Goal: Task Accomplishment & Management: Complete application form

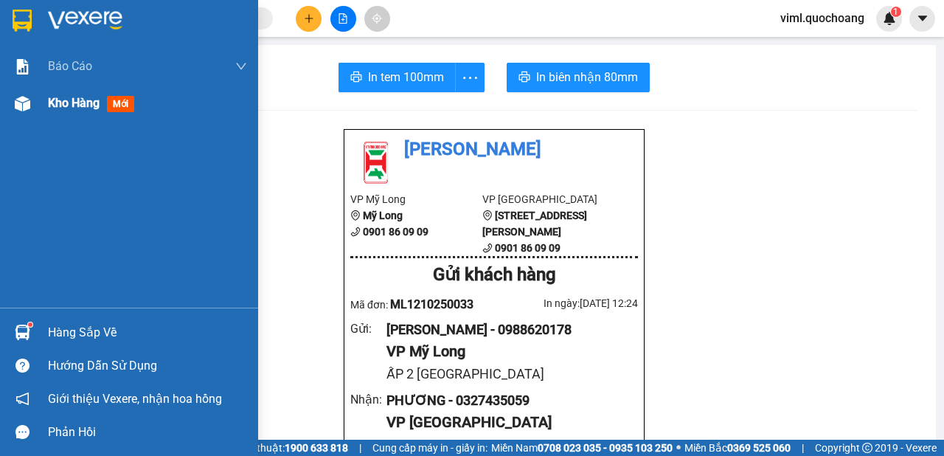
click at [0, 102] on div "Kho hàng mới" at bounding box center [129, 103] width 258 height 37
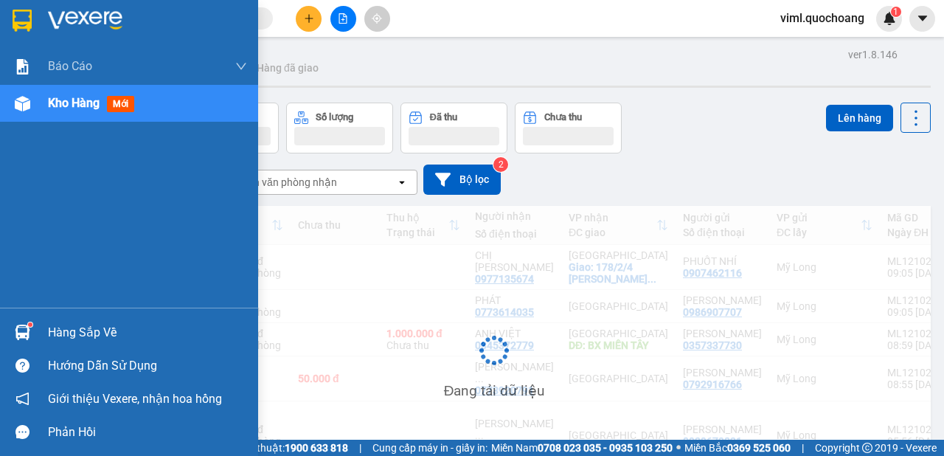
click at [26, 105] on img at bounding box center [22, 103] width 15 height 15
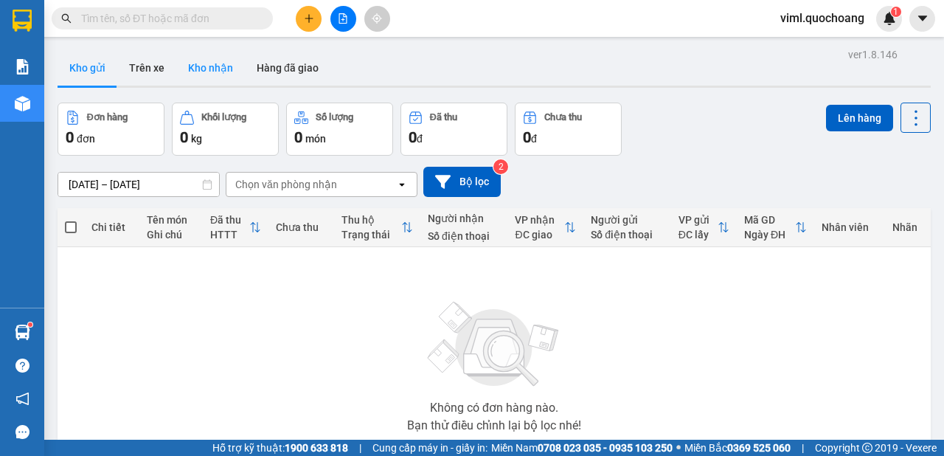
click at [226, 74] on button "Kho nhận" at bounding box center [210, 67] width 69 height 35
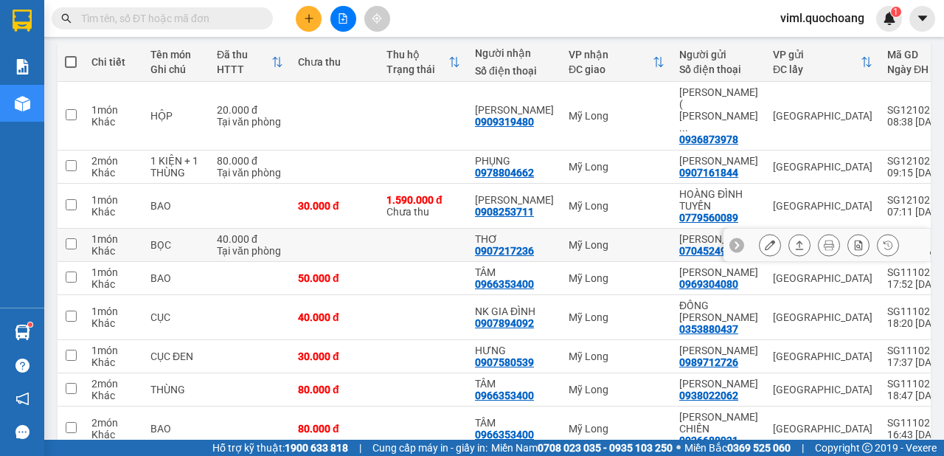
scroll to position [83, 0]
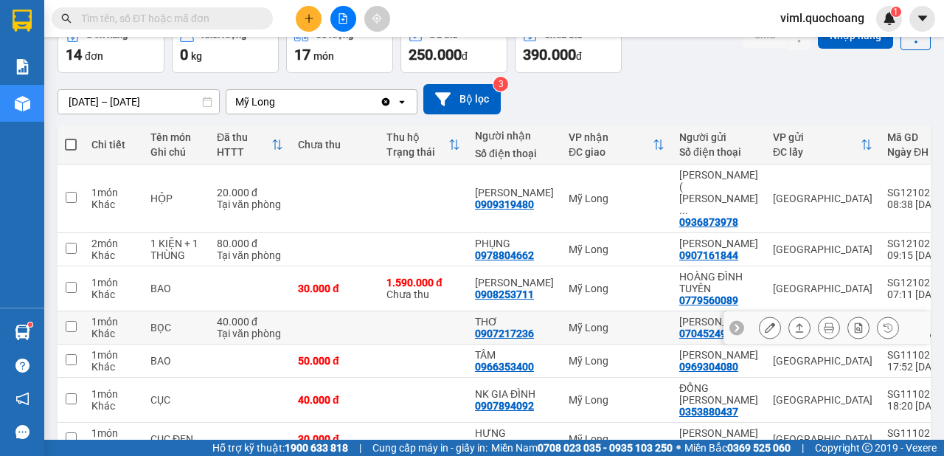
click at [759, 328] on button at bounding box center [769, 328] width 21 height 26
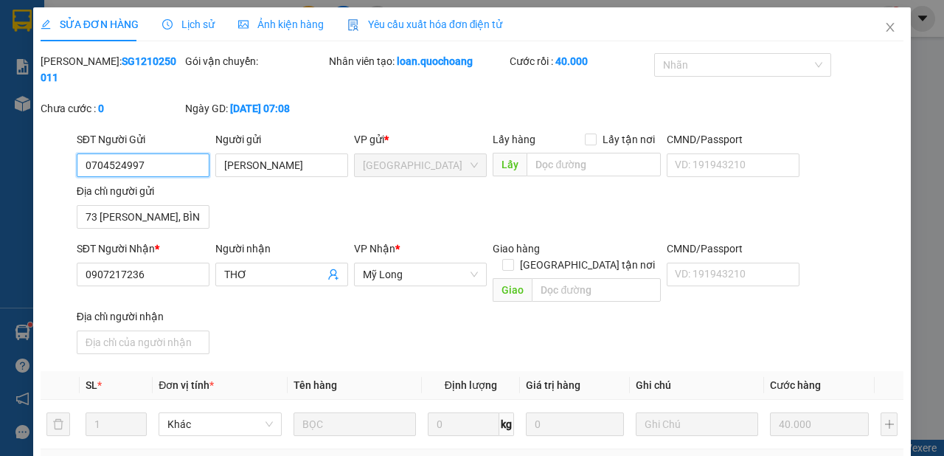
type input "0704524997"
type input "[PERSON_NAME]"
type input "73 [PERSON_NAME], BÌNH TÂN"
type input "0907217236"
type input "THƠ"
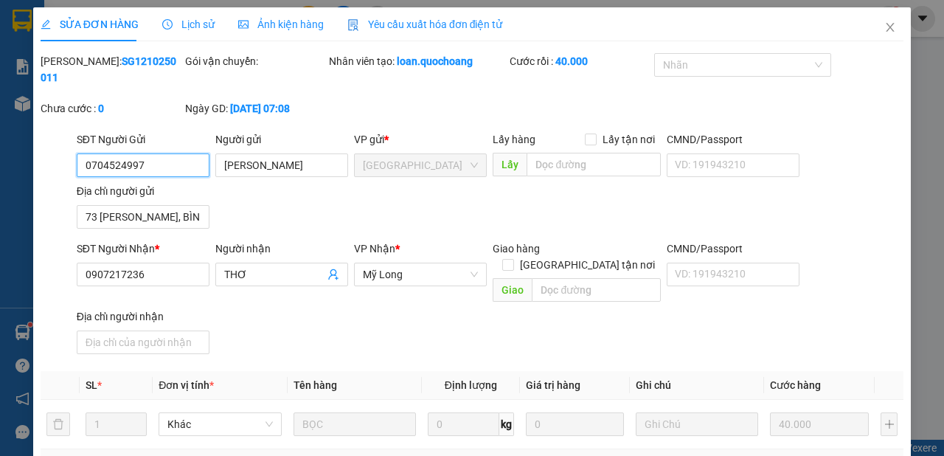
type input "40.000"
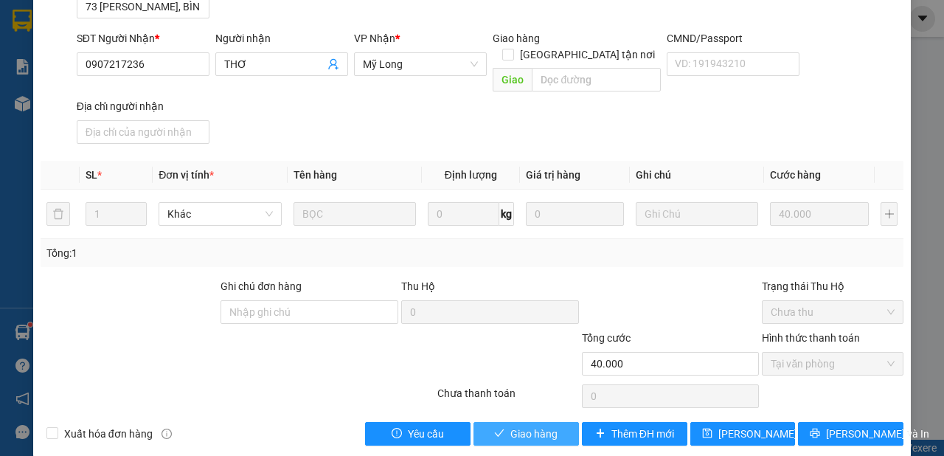
click at [568, 422] on button "Giao hàng" at bounding box center [525, 434] width 105 height 24
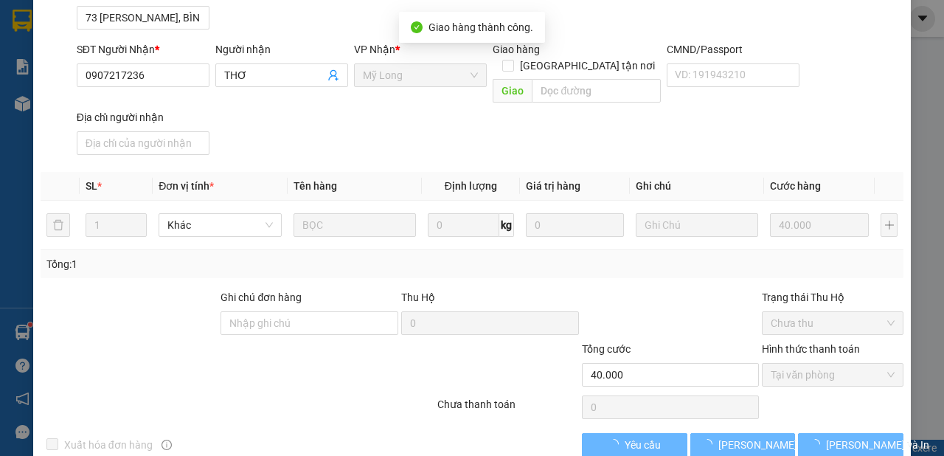
scroll to position [0, 0]
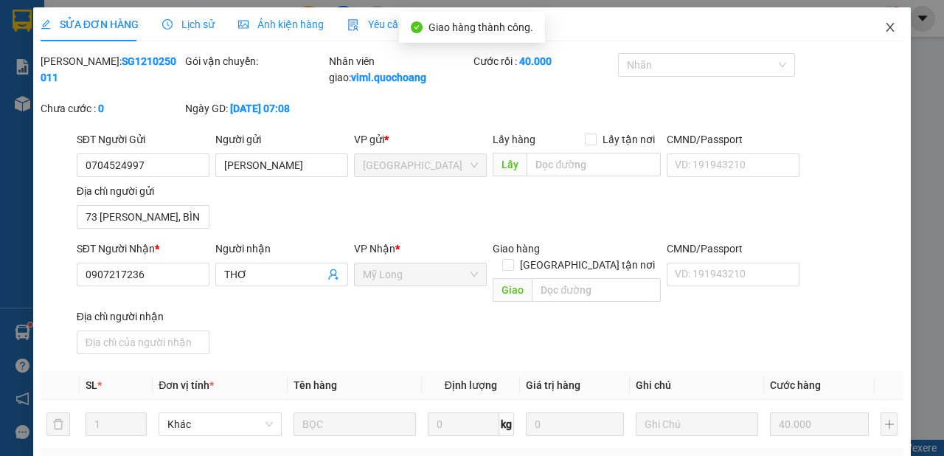
click at [886, 29] on icon "close" at bounding box center [890, 27] width 8 height 9
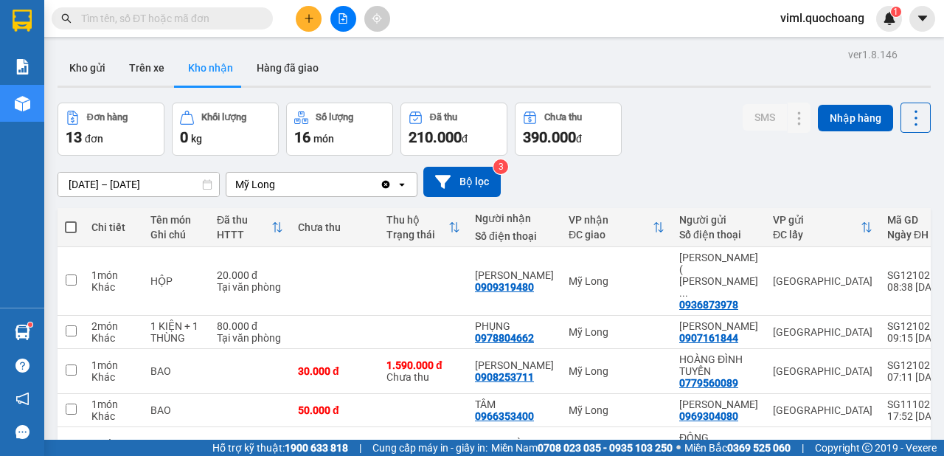
click at [91, 187] on input "[DATE] – [DATE]" at bounding box center [138, 185] width 161 height 24
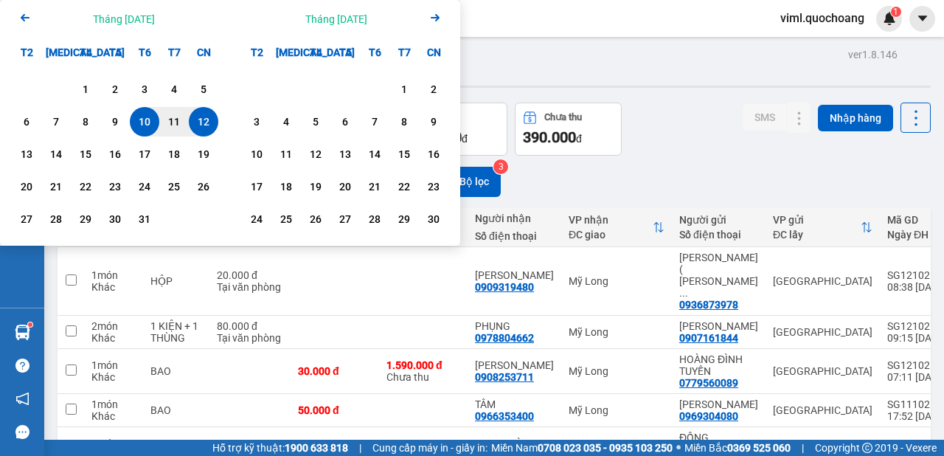
click at [23, 21] on icon "Arrow Left" at bounding box center [25, 18] width 18 height 18
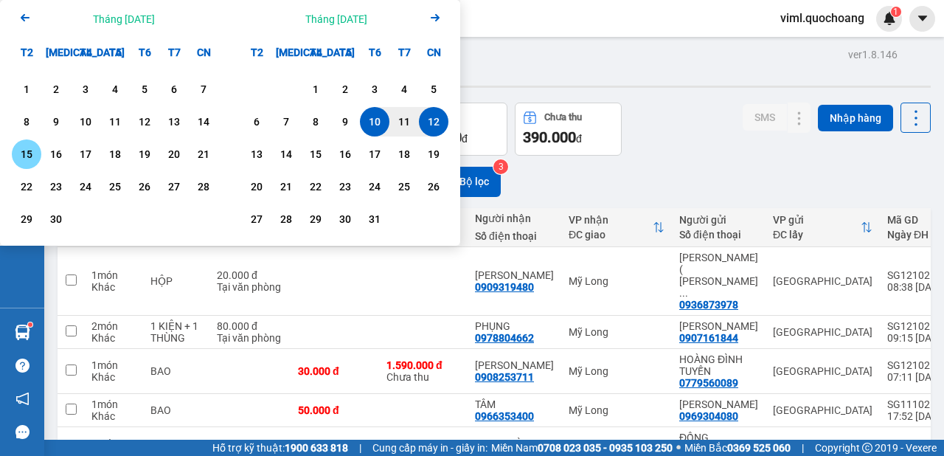
click at [22, 154] on div "15" at bounding box center [26, 154] width 21 height 18
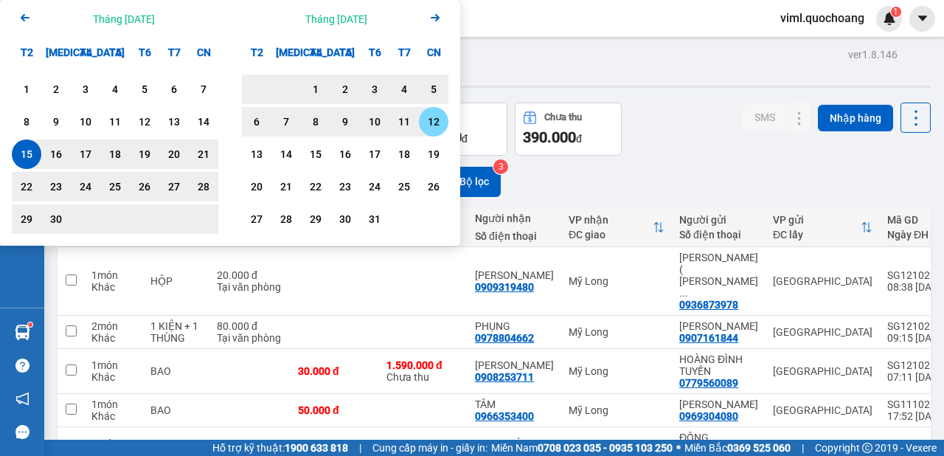
click at [428, 125] on div "12" at bounding box center [433, 122] width 21 height 18
type input "[DATE] – [DATE]"
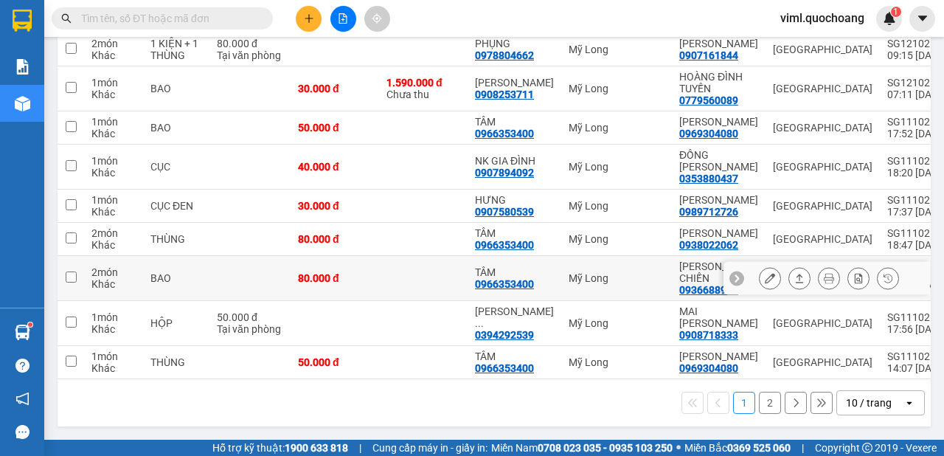
scroll to position [327, 0]
click at [903, 399] on icon "open" at bounding box center [909, 403] width 12 height 12
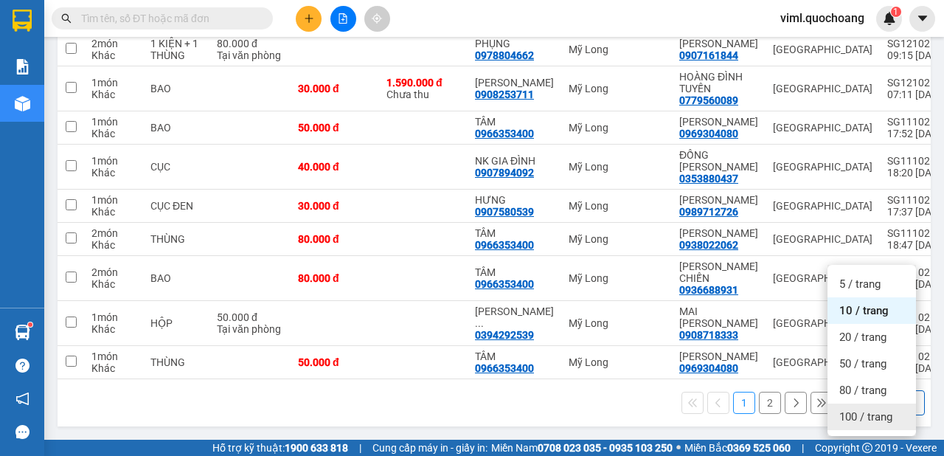
click at [874, 409] on span "100 / trang" at bounding box center [865, 416] width 53 height 15
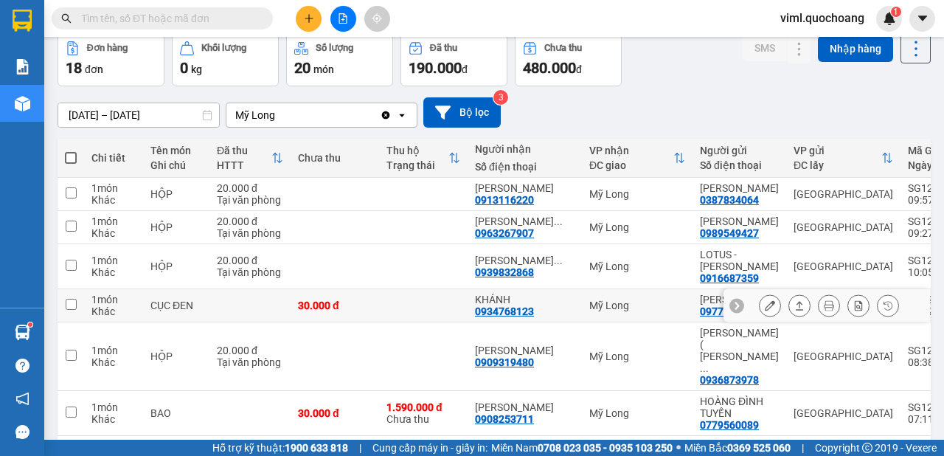
scroll to position [83, 0]
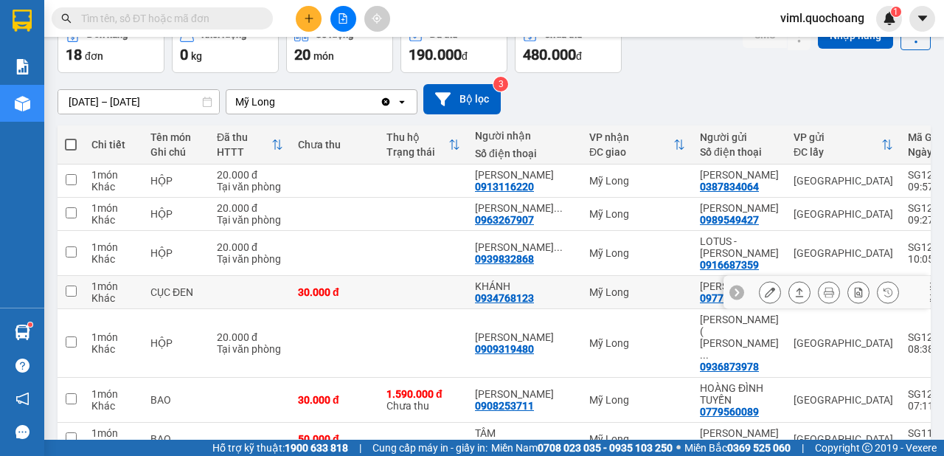
click at [765, 297] on icon at bounding box center [770, 292] width 10 height 10
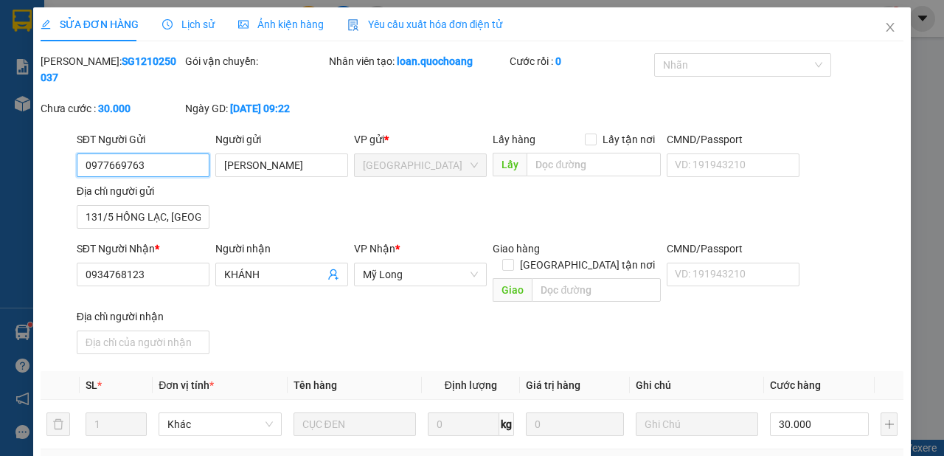
type input "0977669763"
type input "[PERSON_NAME]"
type input "131/5 HỒNG LẠC, [GEOGRAPHIC_DATA]"
type input "0934768123"
type input "KHÁNH"
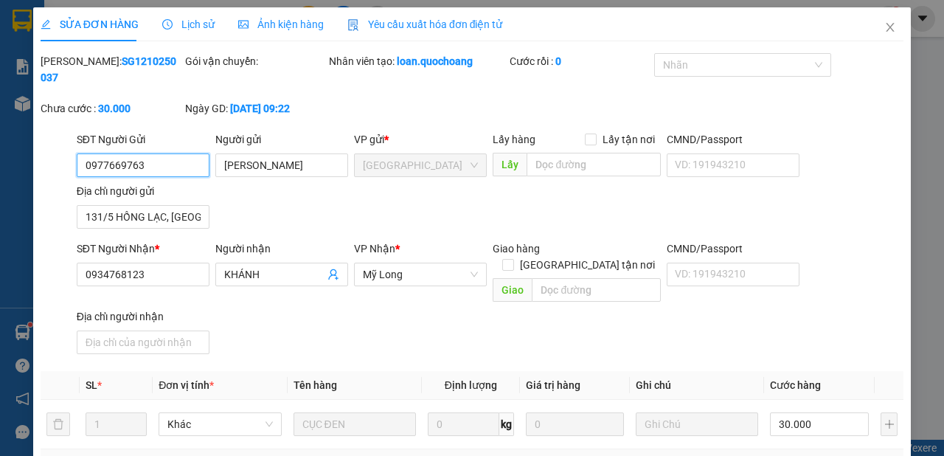
type input "30.000"
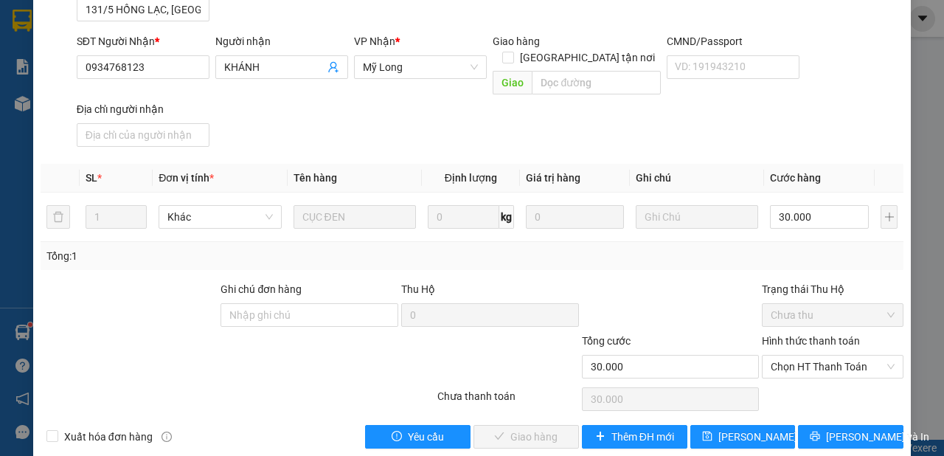
scroll to position [210, 0]
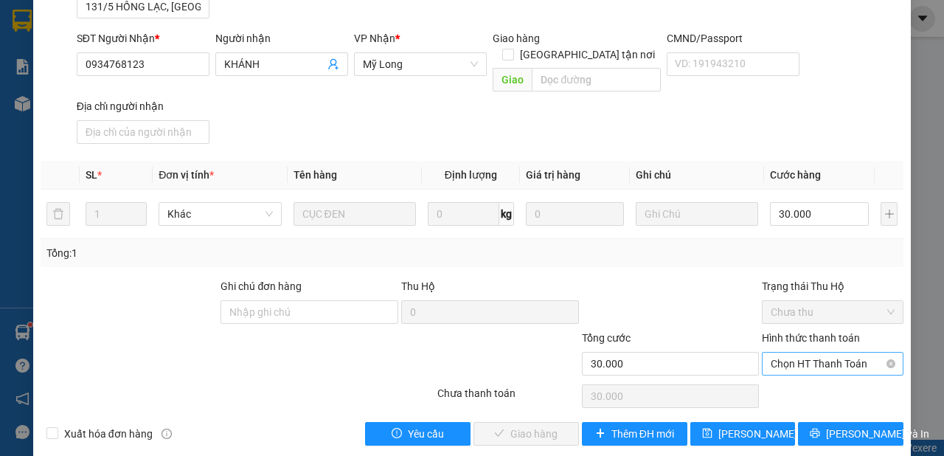
click at [828, 352] on span "Chọn HT Thanh Toán" at bounding box center [833, 363] width 124 height 22
click at [815, 374] on div "Tại văn phòng" at bounding box center [825, 374] width 122 height 16
type input "0"
click at [538, 425] on span "[PERSON_NAME] và Giao hàng" at bounding box center [572, 433] width 142 height 16
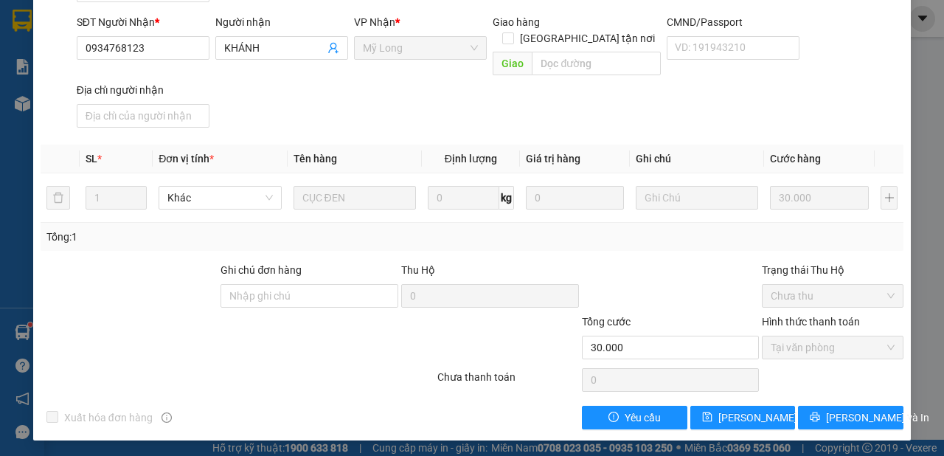
scroll to position [0, 0]
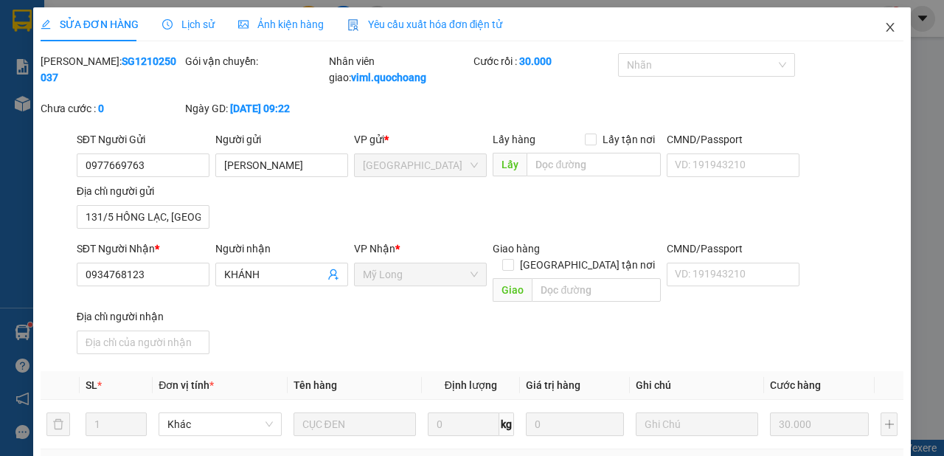
click at [886, 28] on icon "close" at bounding box center [890, 27] width 8 height 9
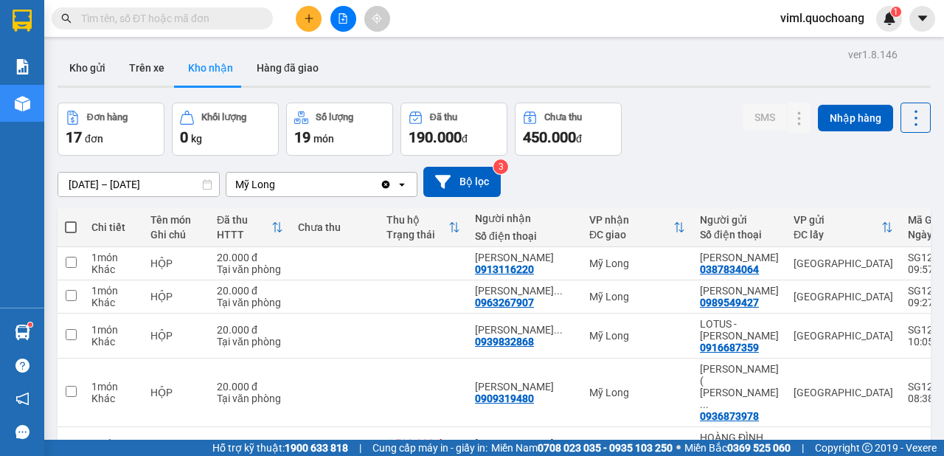
click at [317, 15] on button at bounding box center [309, 19] width 26 height 26
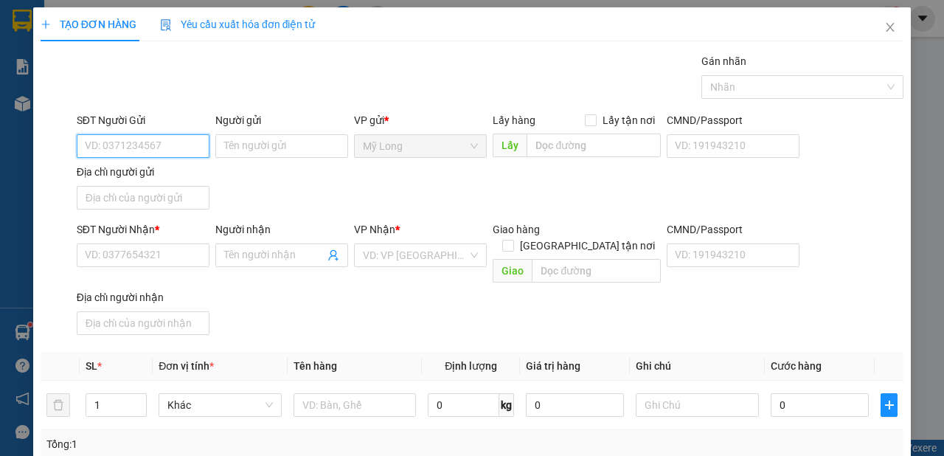
click at [159, 142] on input "SĐT Người Gửi" at bounding box center [143, 146] width 133 height 24
type input "0913116220"
click at [193, 175] on div "0913116220 - [PERSON_NAME]" at bounding box center [157, 175] width 145 height 16
type input "[PERSON_NAME]"
type input "0913116220"
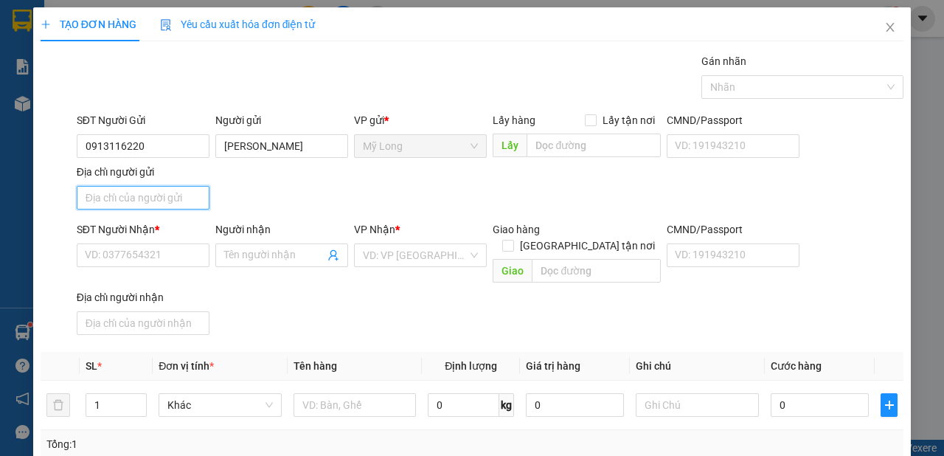
click at [176, 201] on input "Địa chỉ người gửi" at bounding box center [143, 198] width 133 height 24
click at [178, 199] on input "Địa chỉ người gửi" at bounding box center [143, 198] width 133 height 24
click at [148, 192] on input "Địa chỉ người gửi" at bounding box center [143, 198] width 133 height 24
type input "A"
type input "Â"
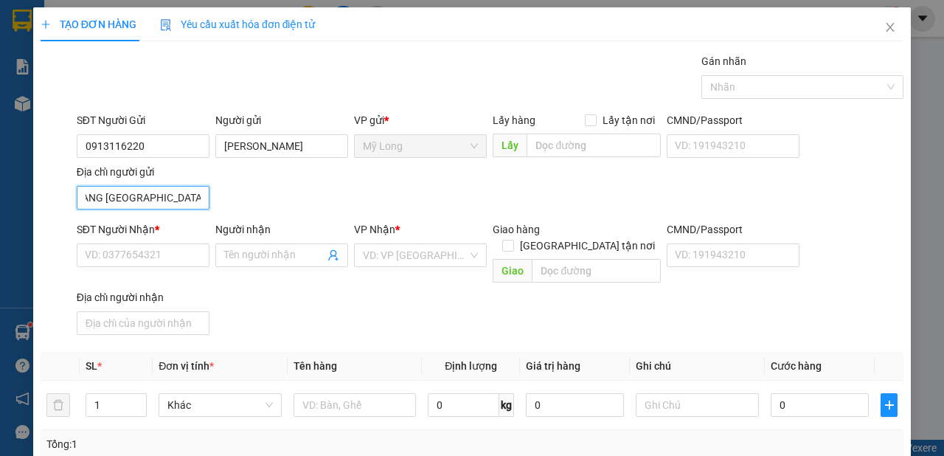
scroll to position [0, 64]
type input "ẤP 3 BÌNH HÀNG [GEOGRAPHIC_DATA]"
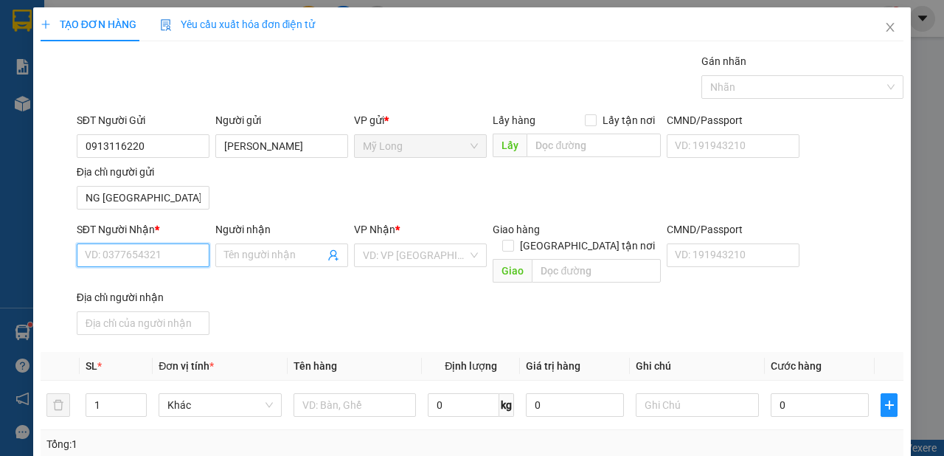
click at [159, 254] on input "SĐT Người Nhận *" at bounding box center [143, 255] width 133 height 24
type input "0387834064"
click at [136, 293] on div "0387834064 - [PERSON_NAME]" at bounding box center [157, 283] width 163 height 24
type input "[PERSON_NAME]"
type input "0387834064"
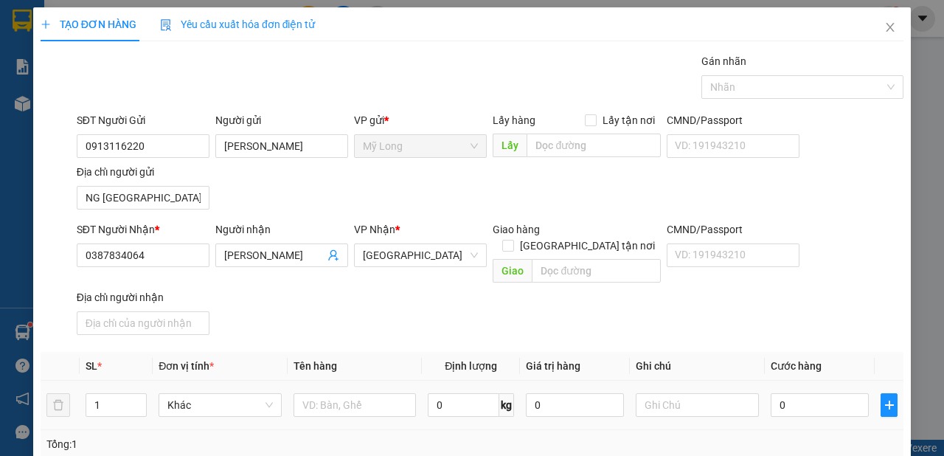
click at [369, 399] on div at bounding box center [354, 404] width 123 height 29
click at [371, 393] on input "text" at bounding box center [354, 405] width 123 height 24
type input "HỘP"
click at [829, 396] on input "0" at bounding box center [820, 405] width 98 height 24
type input "2"
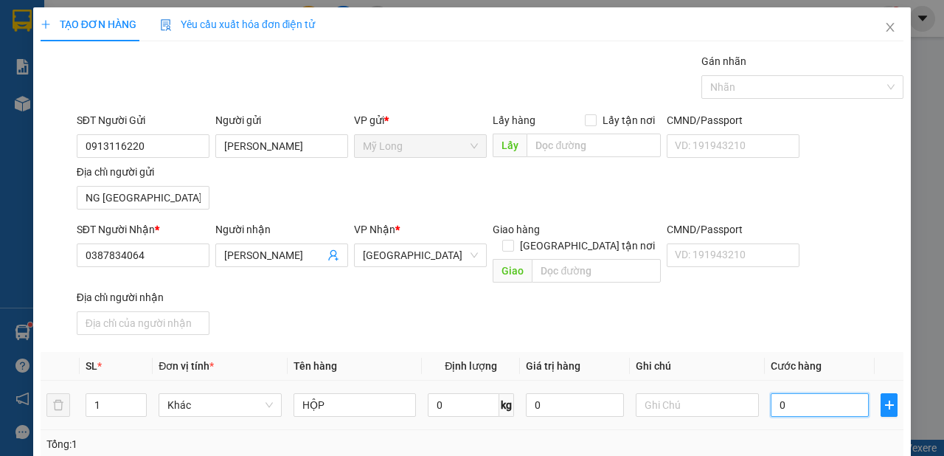
type input "2"
type input "20"
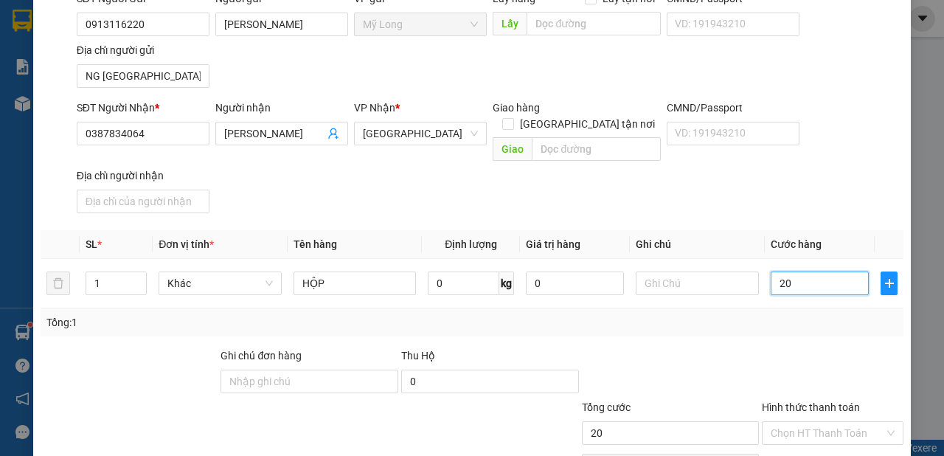
scroll to position [190, 0]
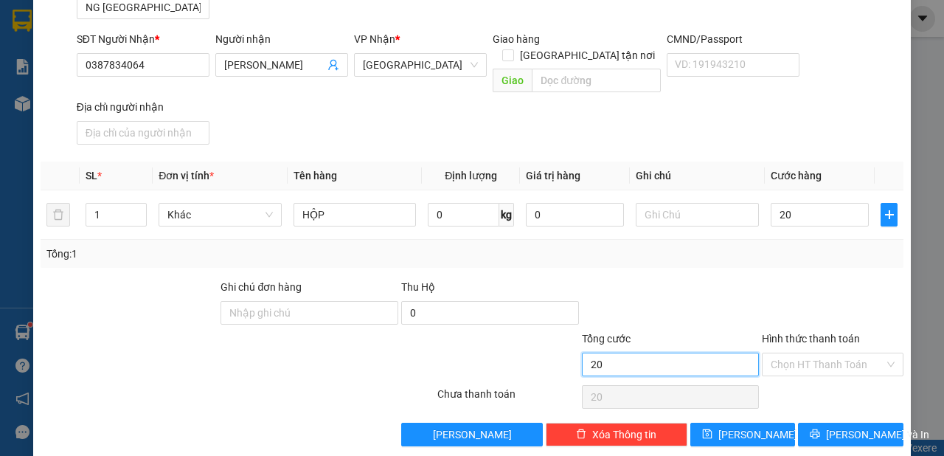
type input "20.000"
click at [689, 352] on input "20.000" at bounding box center [671, 364] width 178 height 24
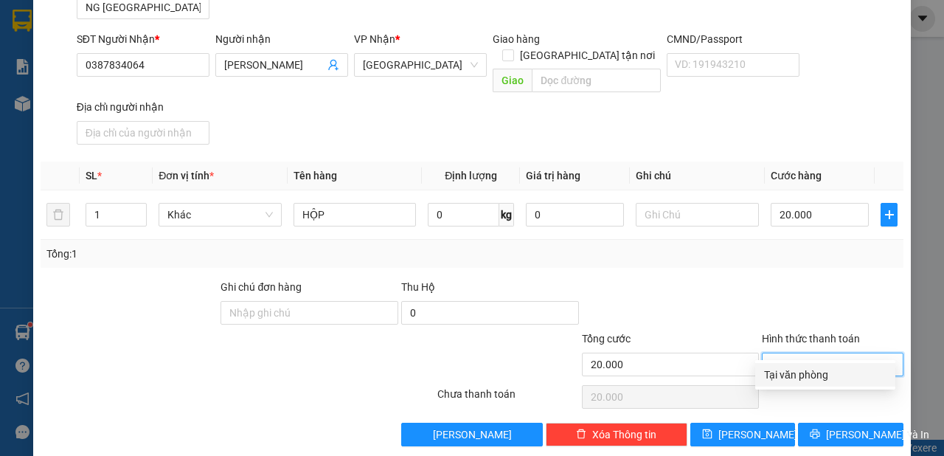
click at [776, 353] on input "Hình thức thanh toán" at bounding box center [828, 364] width 114 height 22
click at [782, 375] on div "Tại văn phòng" at bounding box center [825, 374] width 122 height 16
type input "0"
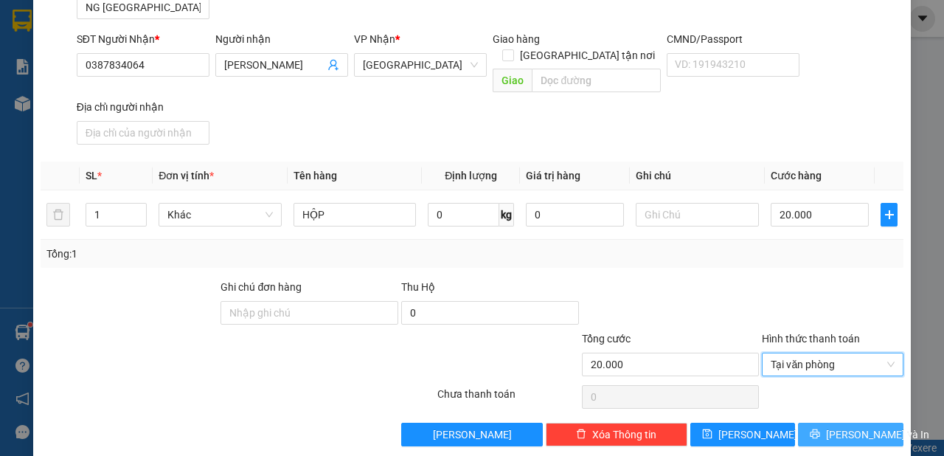
click at [809, 422] on button "[PERSON_NAME] và In" at bounding box center [850, 434] width 105 height 24
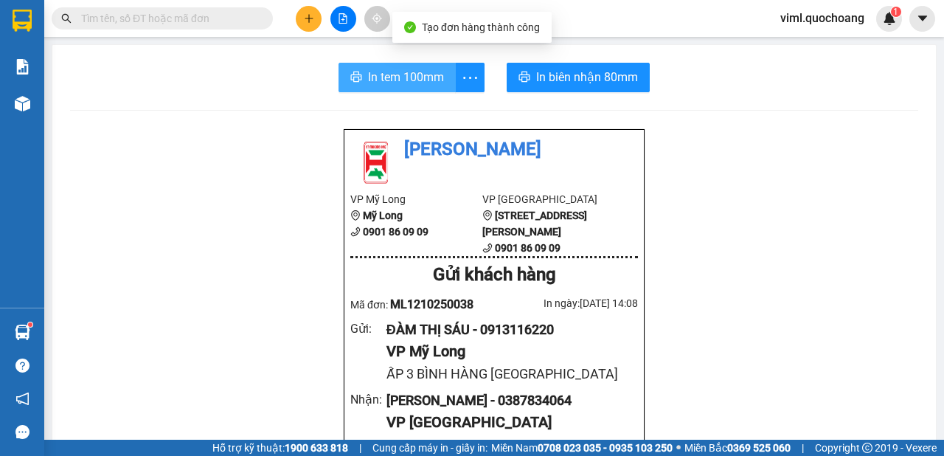
click at [408, 82] on span "In tem 100mm" at bounding box center [406, 77] width 76 height 18
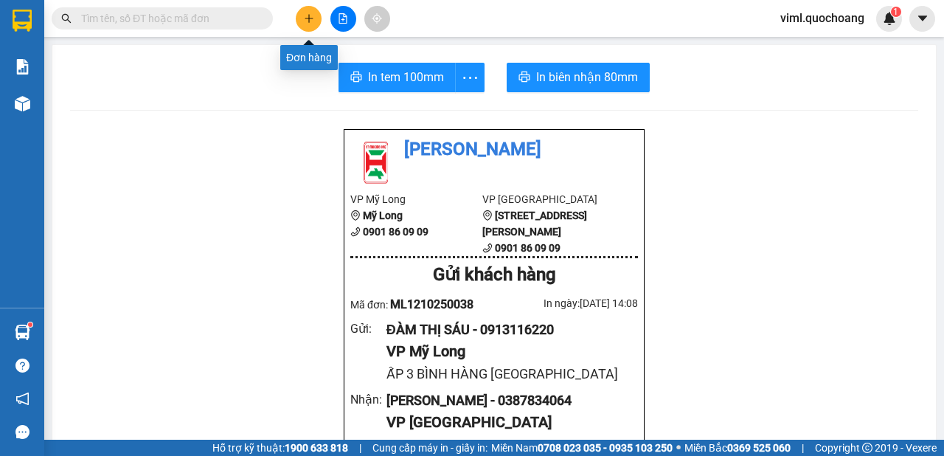
click at [310, 23] on icon "plus" at bounding box center [309, 18] width 10 height 10
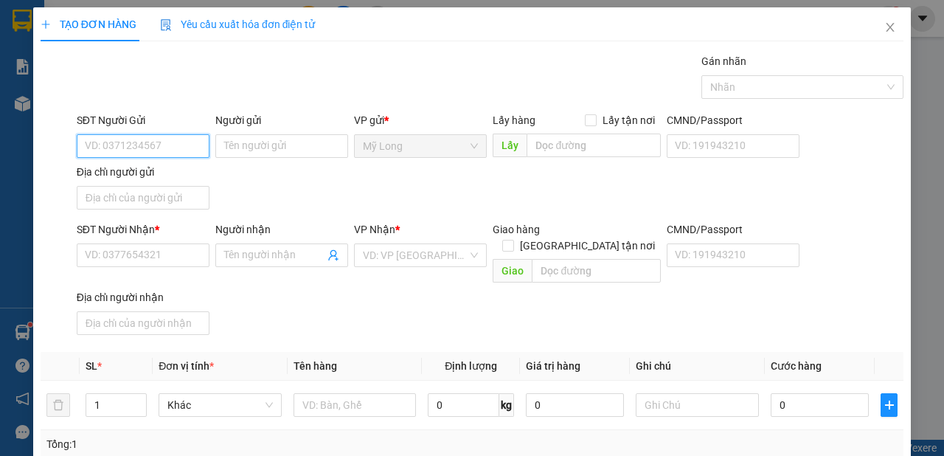
click at [182, 150] on input "SĐT Người Gửi" at bounding box center [143, 146] width 133 height 24
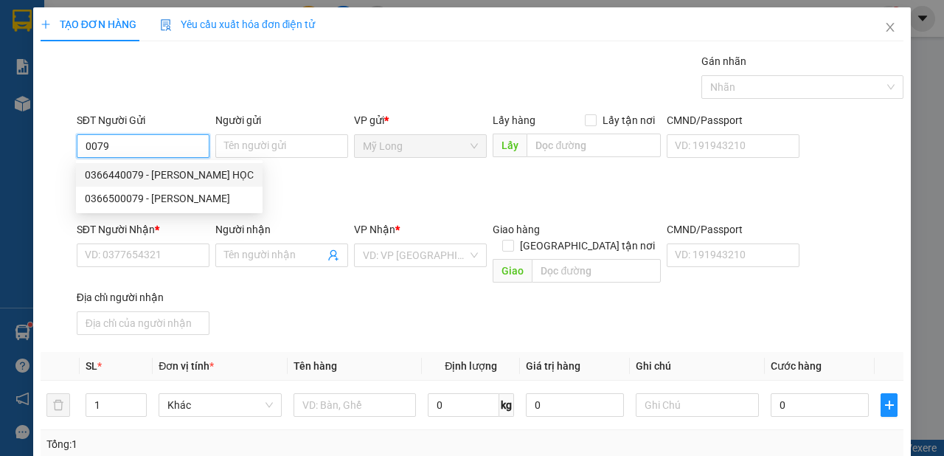
click at [182, 173] on div "0366440079 - [PERSON_NAME] HỌC" at bounding box center [169, 175] width 169 height 16
type input "0366440079"
type input "[PERSON_NAME]"
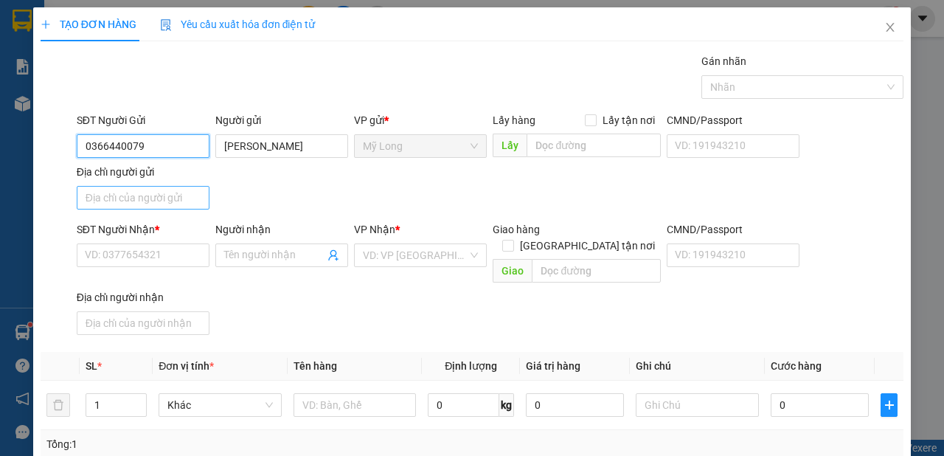
type input "0366440079"
click at [164, 192] on input "Địa chỉ người gửi" at bounding box center [143, 198] width 133 height 24
type input "A"
type input "Â"
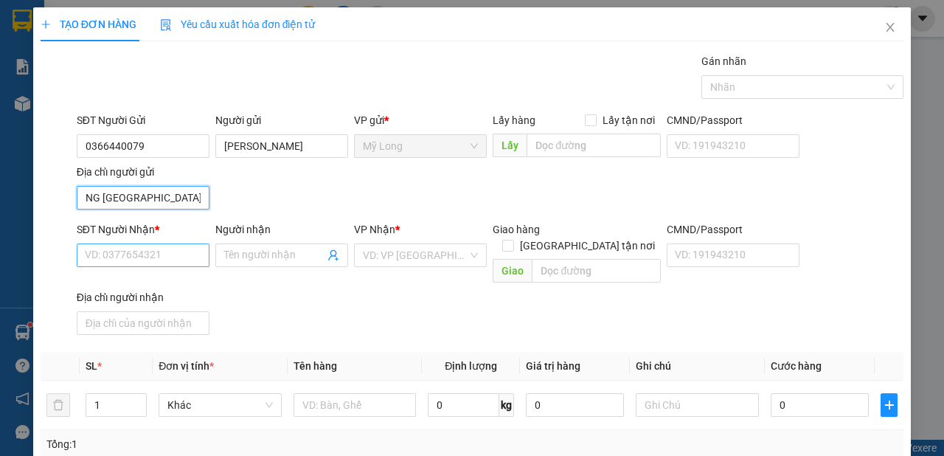
type input "ẤP 3 BÌNH HÀNG [GEOGRAPHIC_DATA]"
click at [118, 251] on input "SĐT Người Nhận *" at bounding box center [143, 255] width 133 height 24
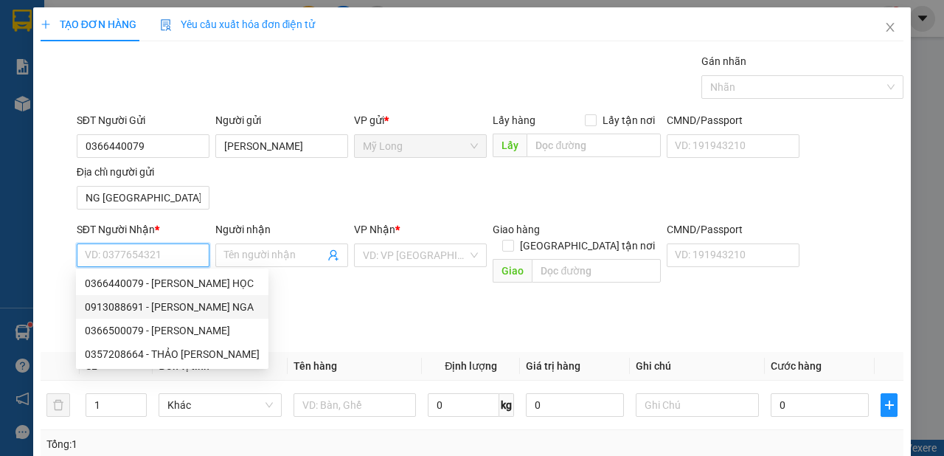
click at [198, 318] on div "0913088691 - [PERSON_NAME] NGA" at bounding box center [172, 307] width 192 height 24
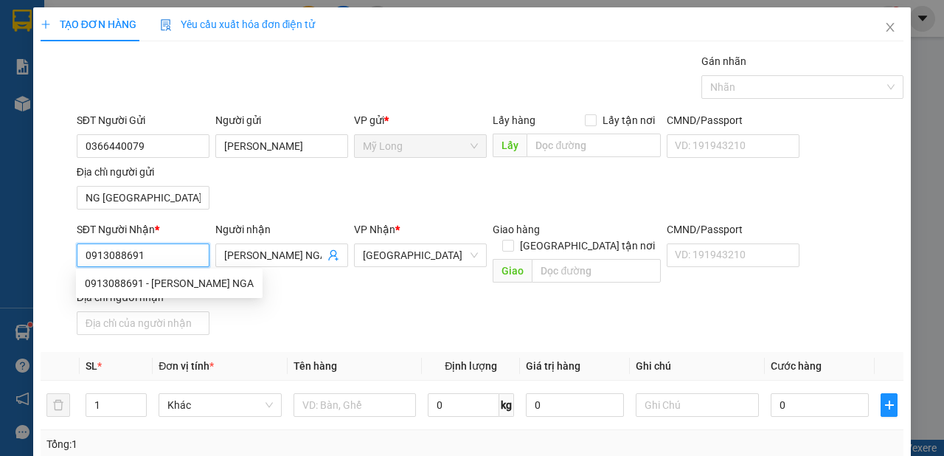
type input "0913088691"
type input "[PERSON_NAME] NGA"
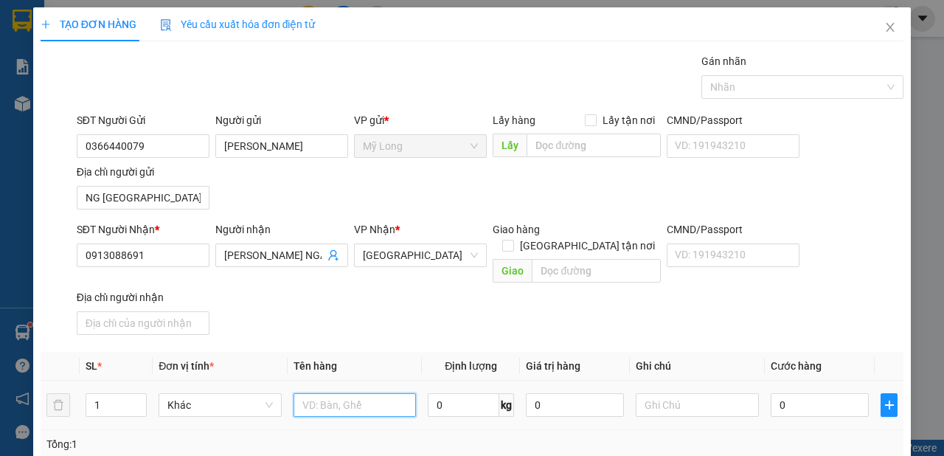
click at [316, 393] on input "text" at bounding box center [354, 405] width 123 height 24
type input "THÙNG"
click at [795, 393] on input "0" at bounding box center [820, 405] width 98 height 24
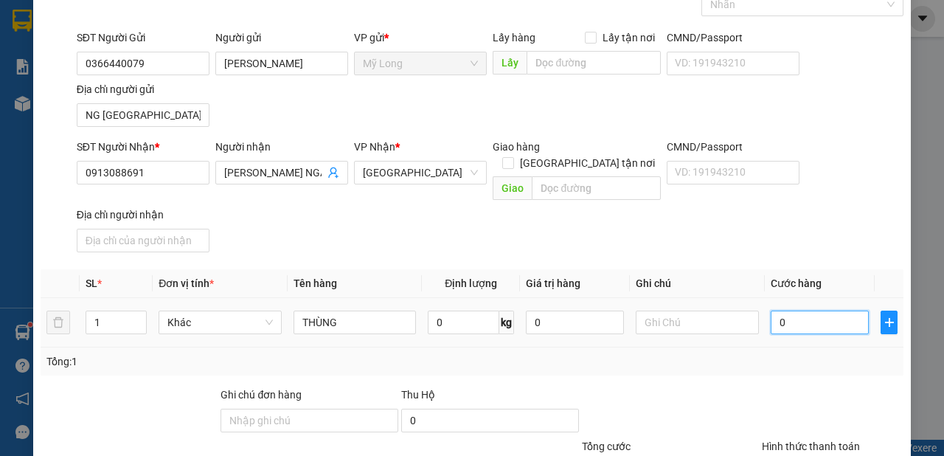
drag, startPoint x: 810, startPoint y: 315, endPoint x: 816, endPoint y: 307, distance: 10.0
click at [816, 310] on input "0" at bounding box center [820, 322] width 98 height 24
type input "06"
type input "6"
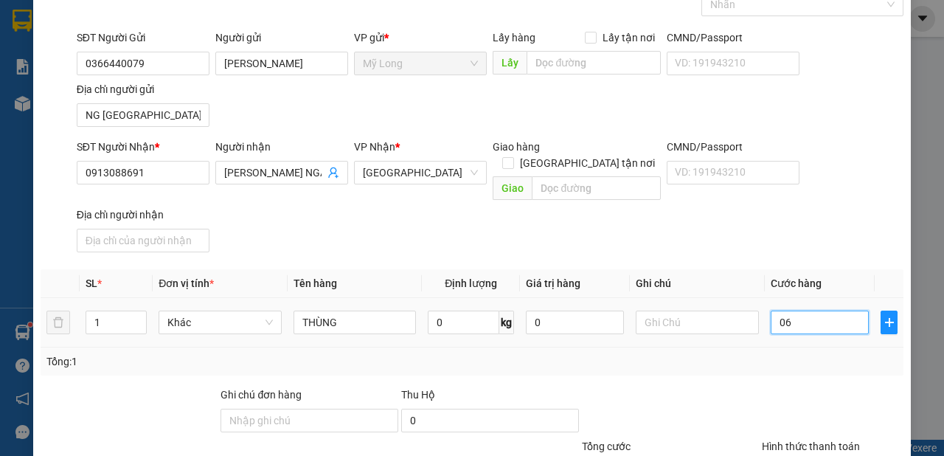
type input "060"
type input "60"
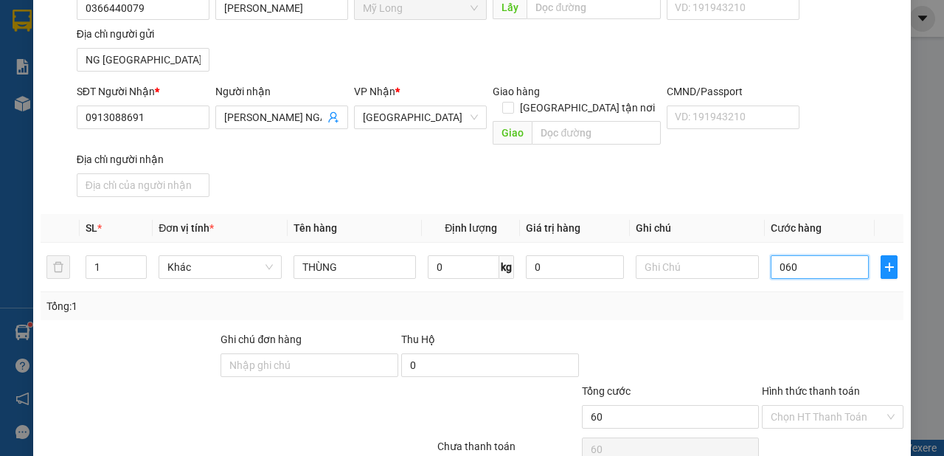
scroll to position [165, 0]
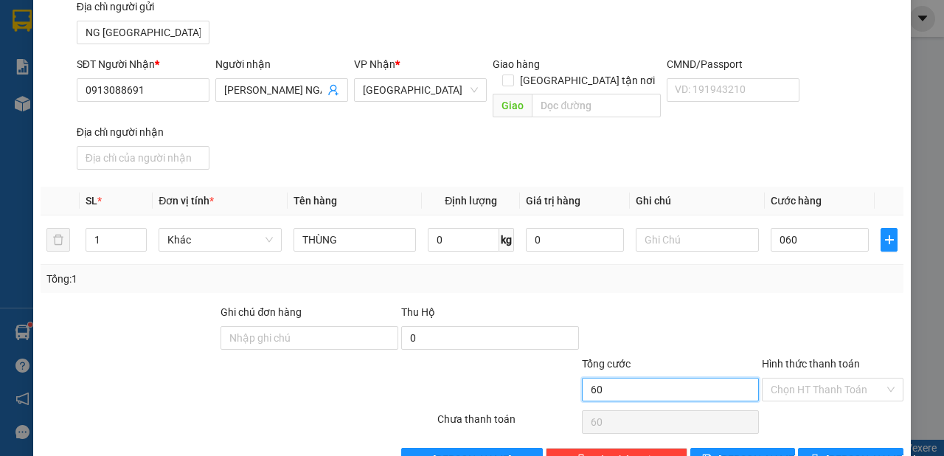
type input "60.000"
click at [686, 378] on input "60.000" at bounding box center [671, 390] width 178 height 24
click at [827, 448] on button "[PERSON_NAME] và In" at bounding box center [850, 460] width 105 height 24
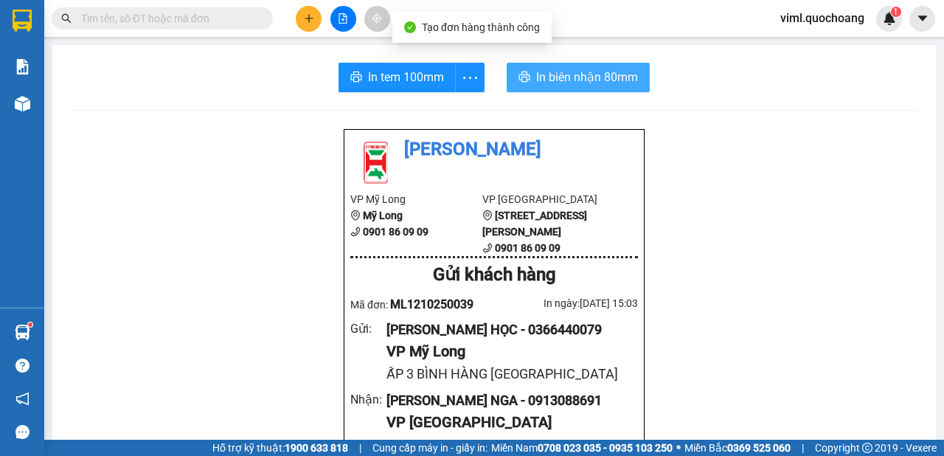
click at [548, 69] on span "In biên nhận 80mm" at bounding box center [587, 77] width 102 height 18
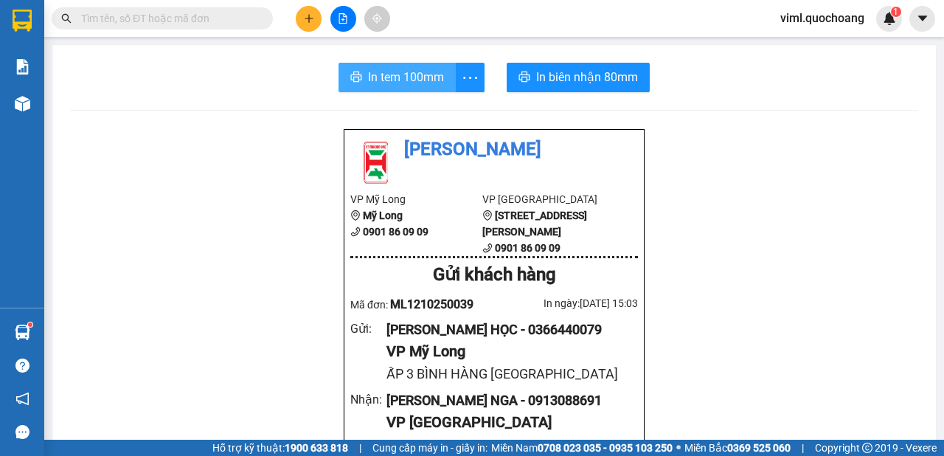
click at [403, 72] on span "In tem 100mm" at bounding box center [406, 77] width 76 height 18
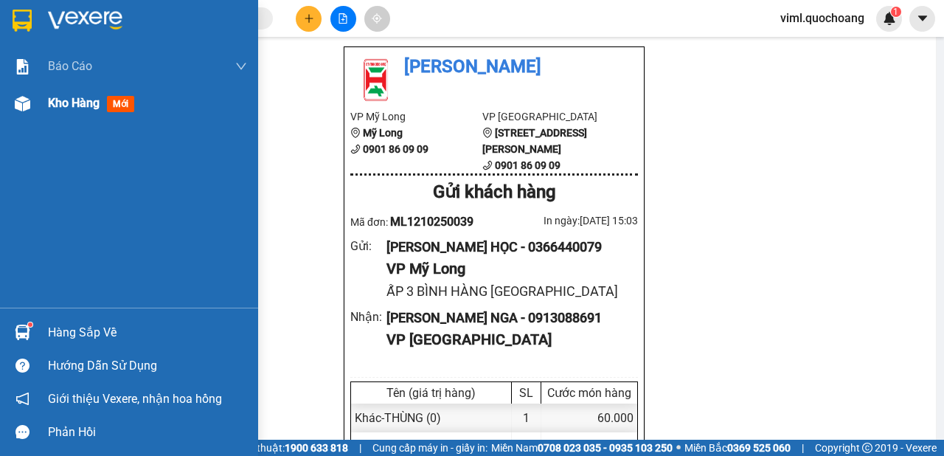
click at [41, 116] on div "Kho hàng mới" at bounding box center [129, 103] width 258 height 37
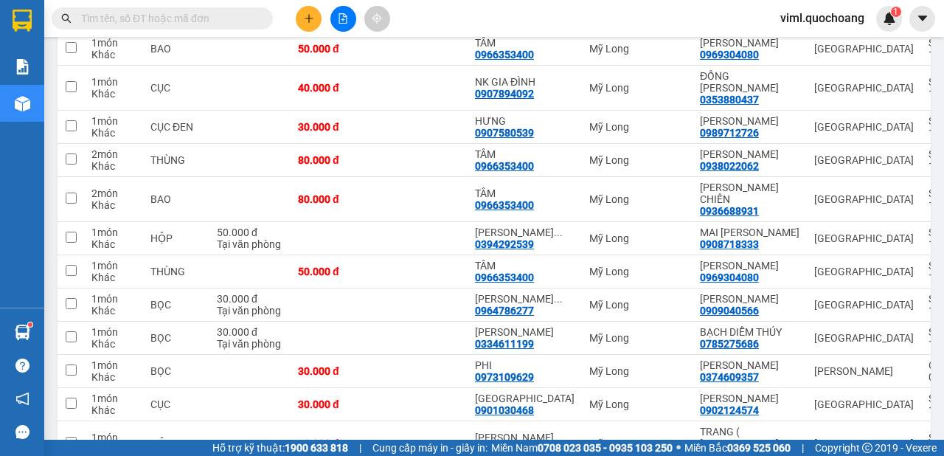
scroll to position [656, 0]
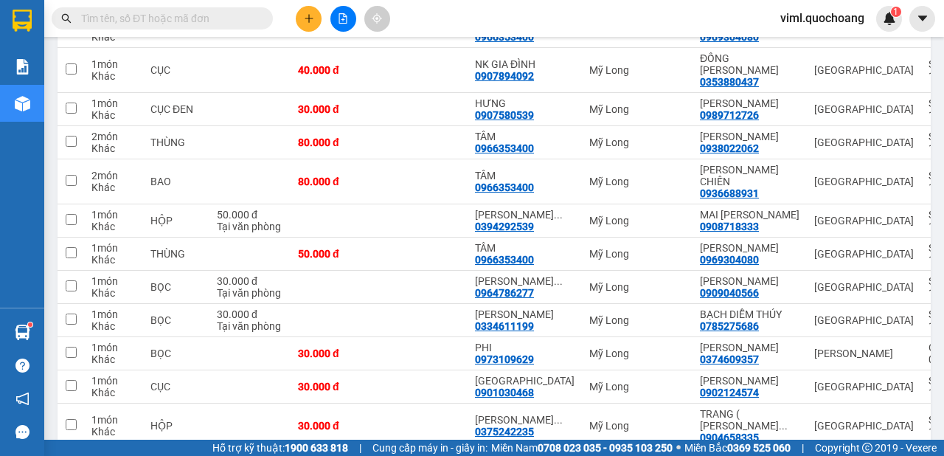
click at [301, 21] on button at bounding box center [309, 19] width 26 height 26
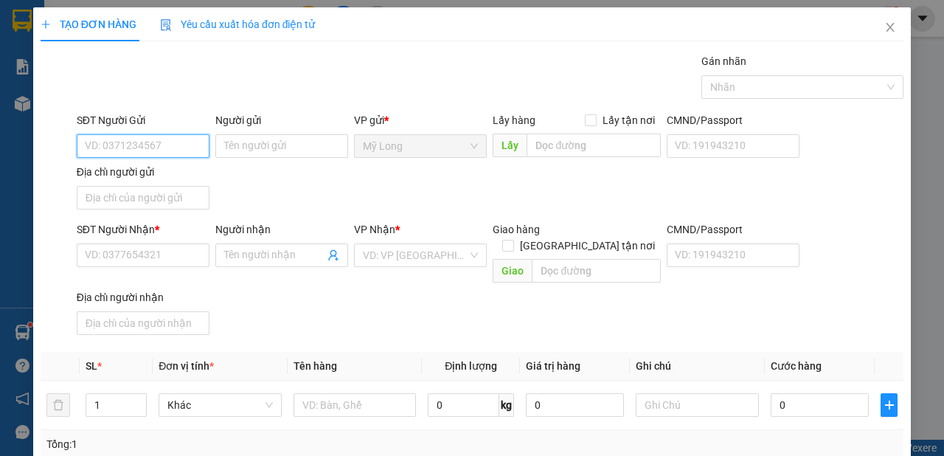
click at [172, 136] on input "SĐT Người Gửi" at bounding box center [143, 146] width 133 height 24
click at [102, 147] on input "034578950" at bounding box center [143, 146] width 133 height 24
type input "0349578950"
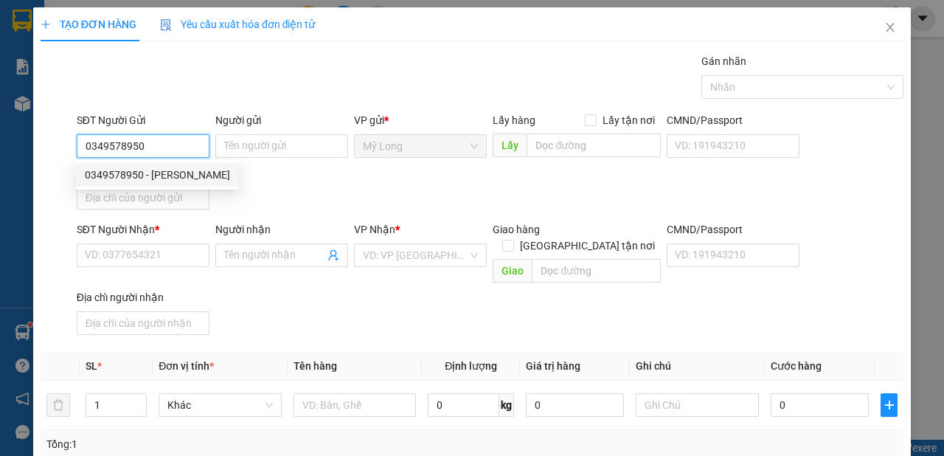
click at [169, 172] on div "0349578950 - [PERSON_NAME]" at bounding box center [157, 175] width 145 height 16
type input "[PERSON_NAME]"
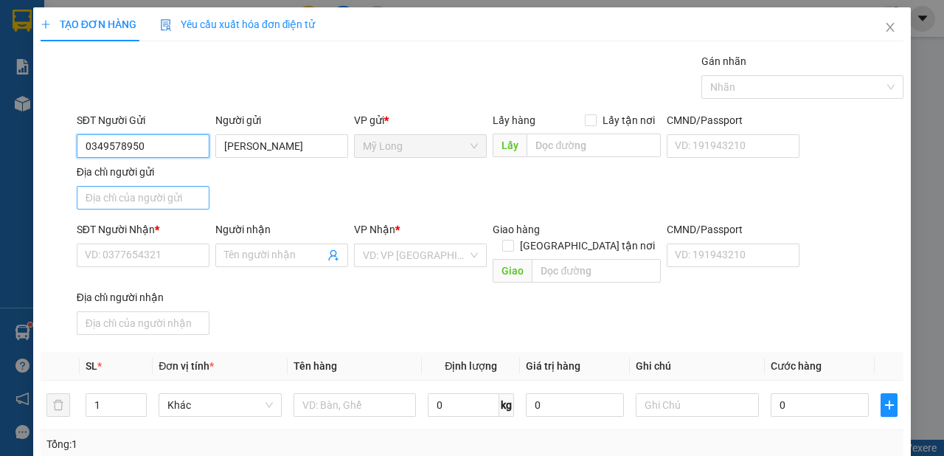
type input "0349578950"
click at [174, 195] on input "Địa chỉ người gửi" at bounding box center [143, 198] width 133 height 24
type input "A"
type input "Â"
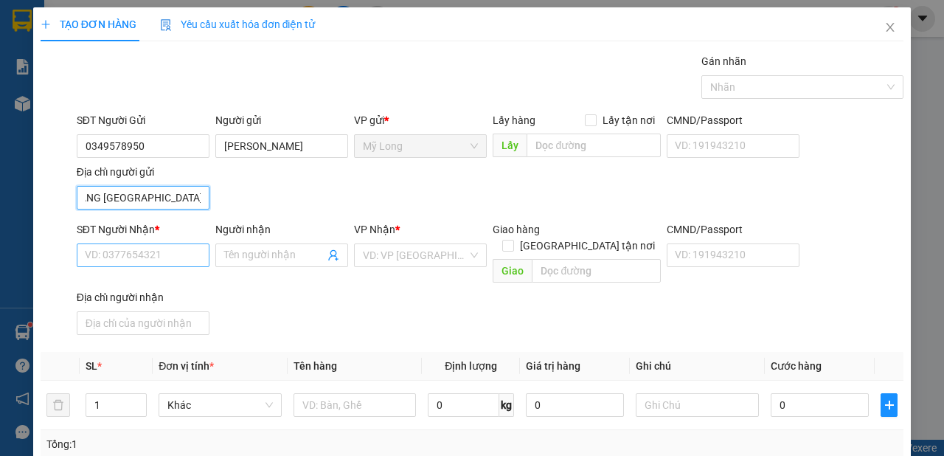
type input "ẤP 4B BÌNH HÀNG [GEOGRAPHIC_DATA]"
click at [97, 251] on input "SĐT Người Nhận *" at bounding box center [143, 255] width 133 height 24
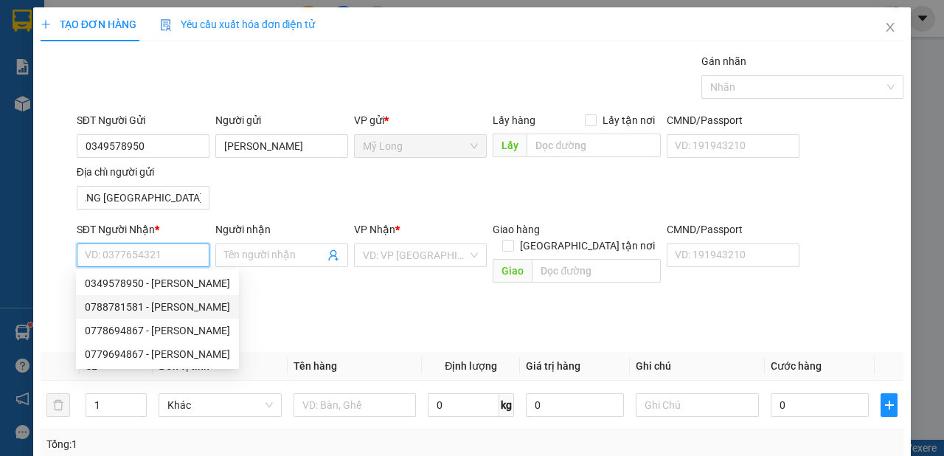
click at [220, 309] on div "0788781581 - [PERSON_NAME]" at bounding box center [157, 307] width 145 height 16
type input "0788781581"
type input "[PERSON_NAME]"
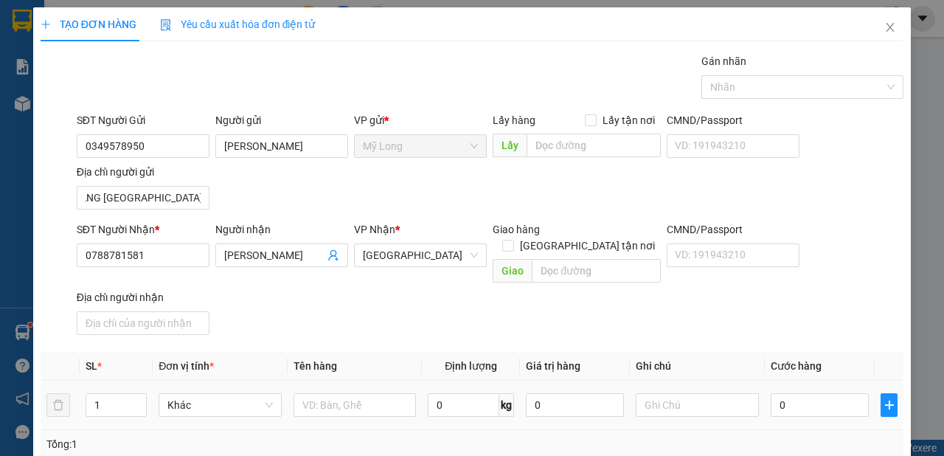
click at [359, 400] on div at bounding box center [354, 404] width 123 height 29
click at [364, 393] on input "text" at bounding box center [354, 405] width 123 height 24
type input "BAO"
click at [842, 393] on input "0" at bounding box center [820, 405] width 98 height 24
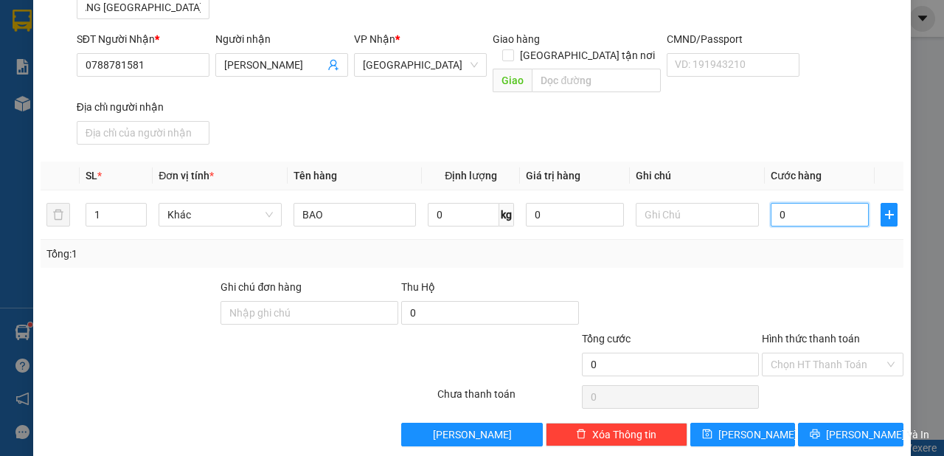
type input "3"
type input "30"
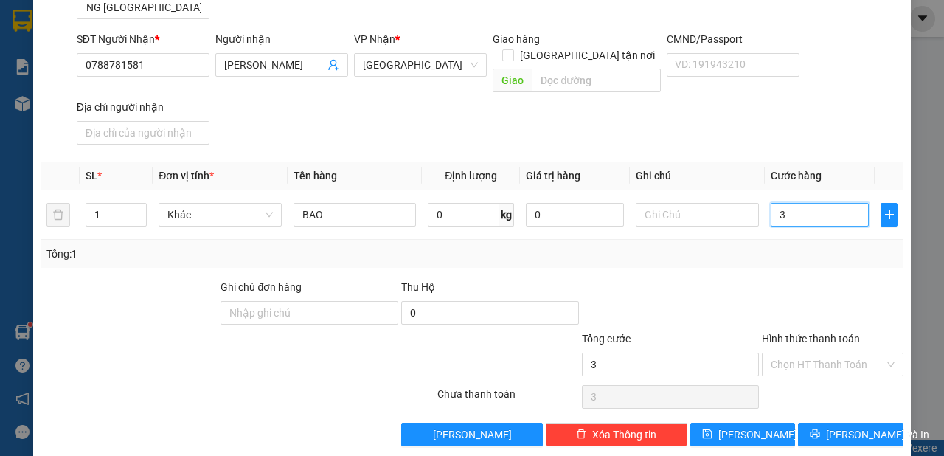
type input "30"
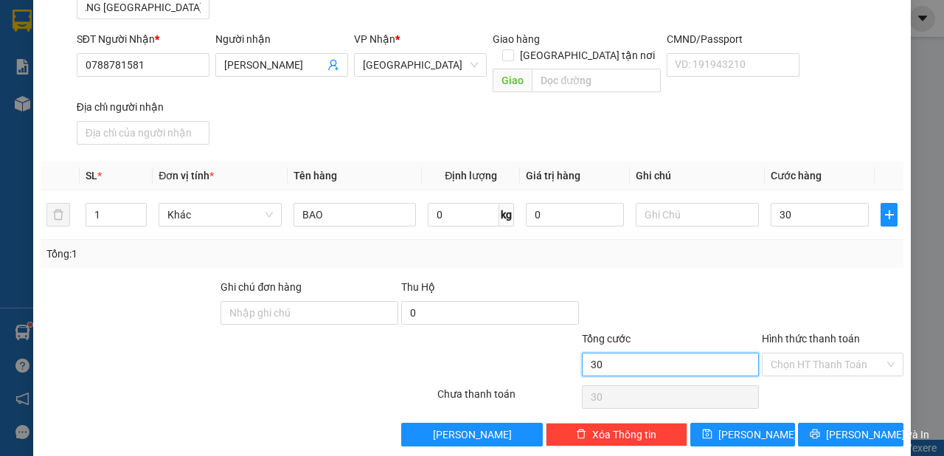
type input "30.000"
click at [701, 352] on input "30.000" at bounding box center [671, 364] width 178 height 24
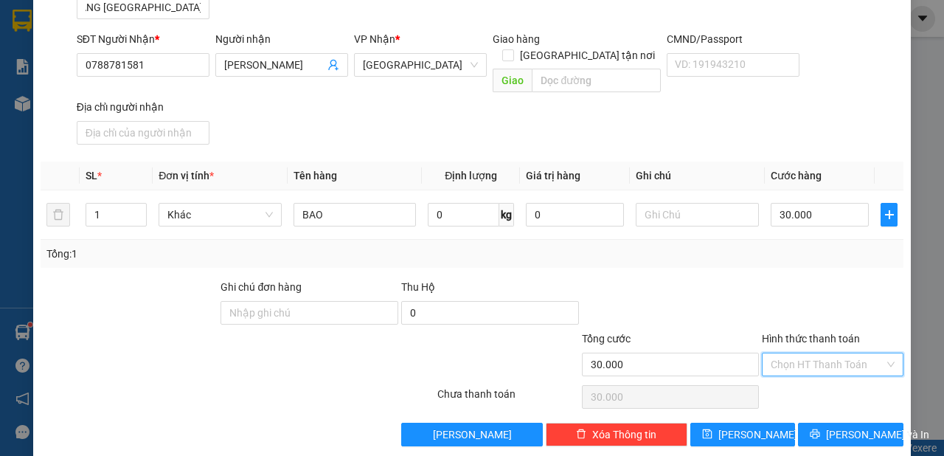
click at [796, 353] on input "Hình thức thanh toán" at bounding box center [828, 364] width 114 height 22
click at [787, 382] on div "Tại văn phòng" at bounding box center [825, 374] width 122 height 16
type input "0"
click at [815, 428] on icon "printer" at bounding box center [815, 433] width 10 height 10
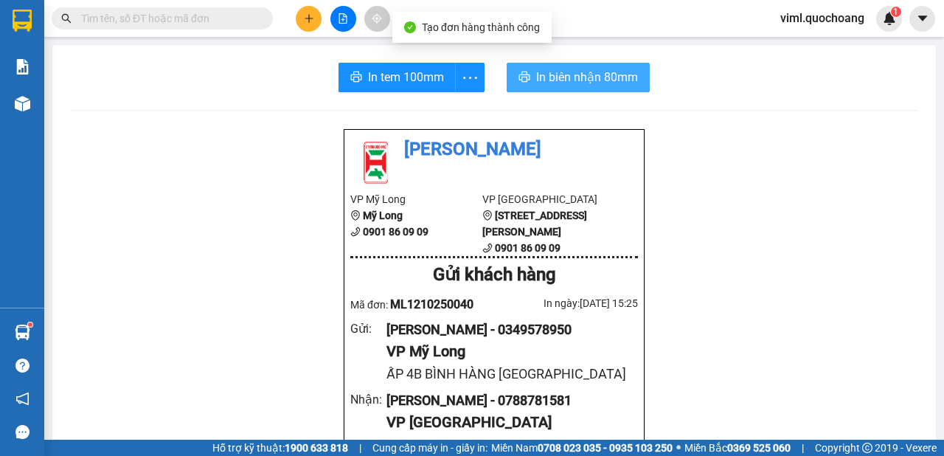
click at [536, 72] on span "In biên nhận 80mm" at bounding box center [587, 77] width 102 height 18
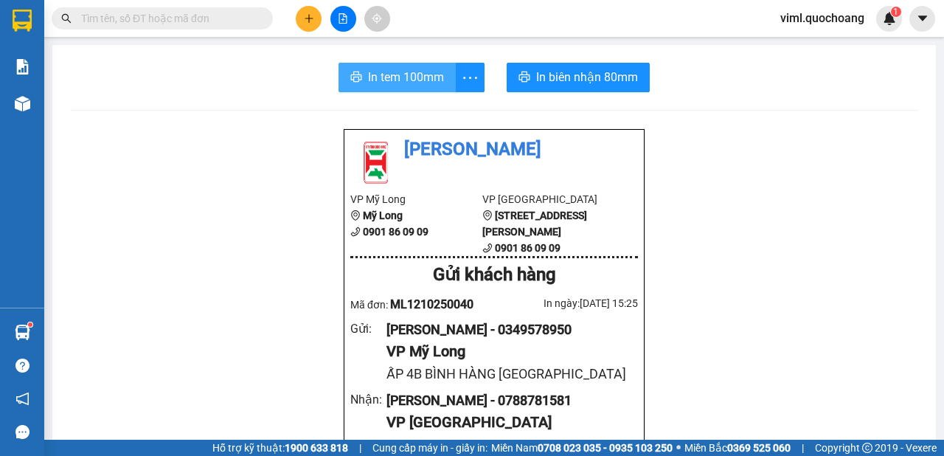
click at [425, 77] on span "In tem 100mm" at bounding box center [406, 77] width 76 height 18
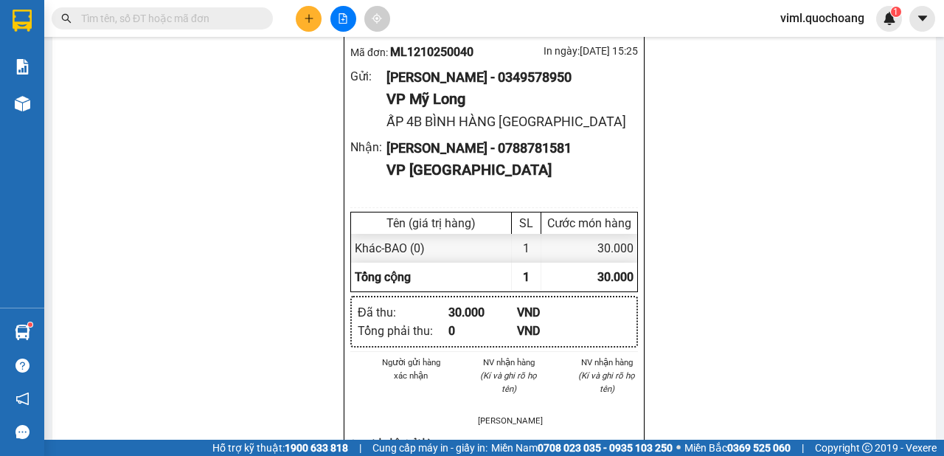
scroll to position [582, 0]
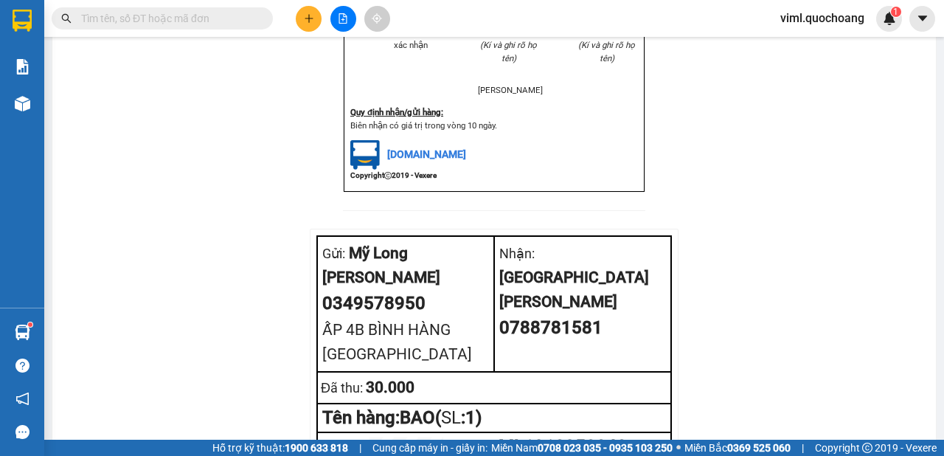
click at [320, 14] on button at bounding box center [309, 19] width 26 height 26
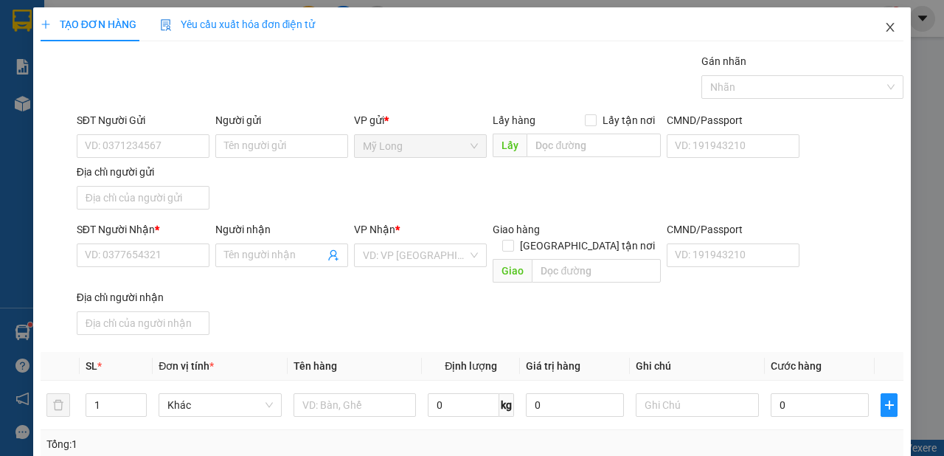
click at [886, 31] on icon "close" at bounding box center [890, 27] width 8 height 9
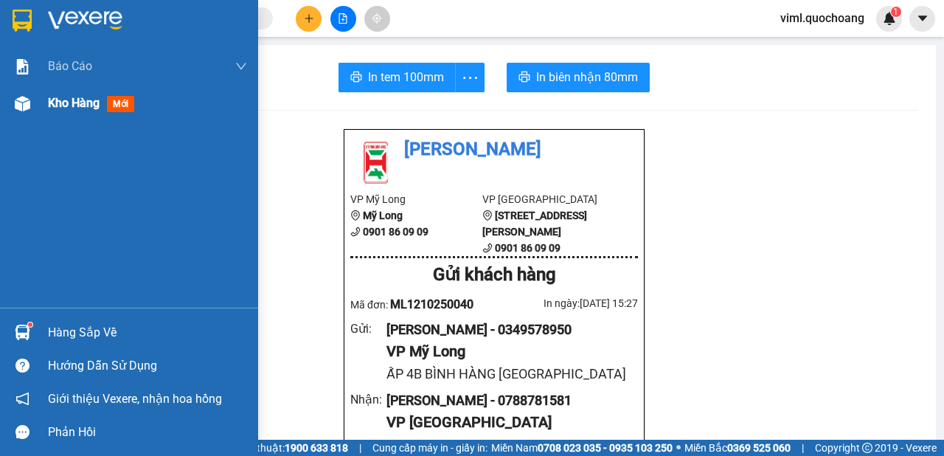
click at [40, 109] on div "Kho hàng mới" at bounding box center [129, 103] width 258 height 37
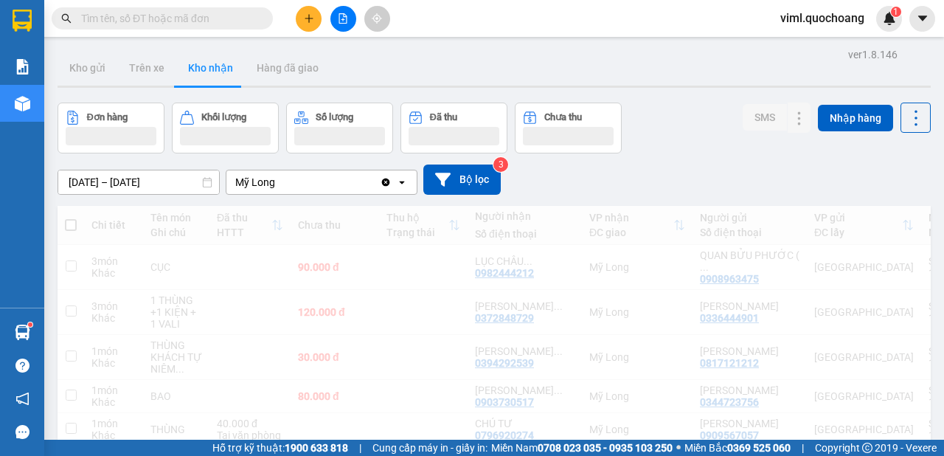
click at [67, 112] on icon at bounding box center [73, 118] width 14 height 14
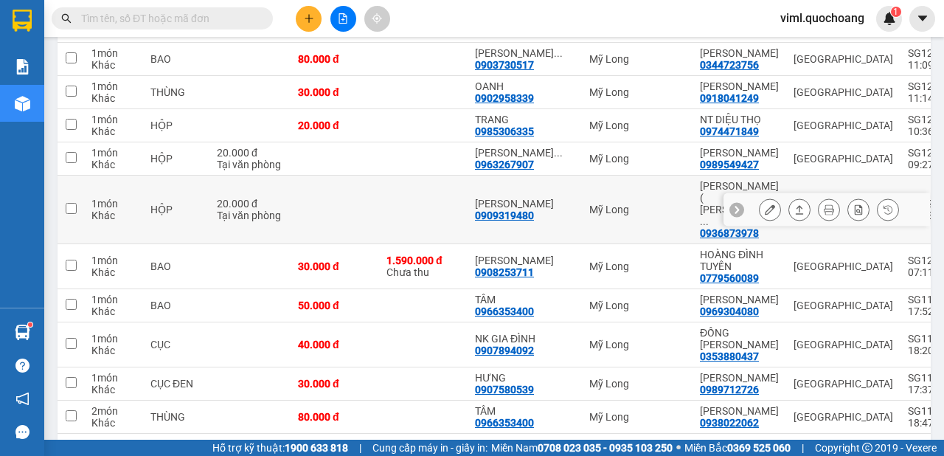
scroll to position [220, 0]
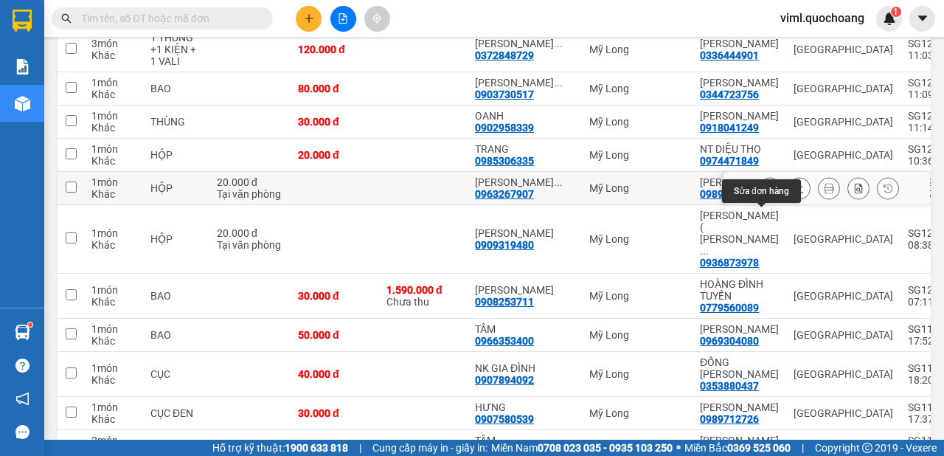
click at [765, 193] on icon at bounding box center [770, 188] width 10 height 10
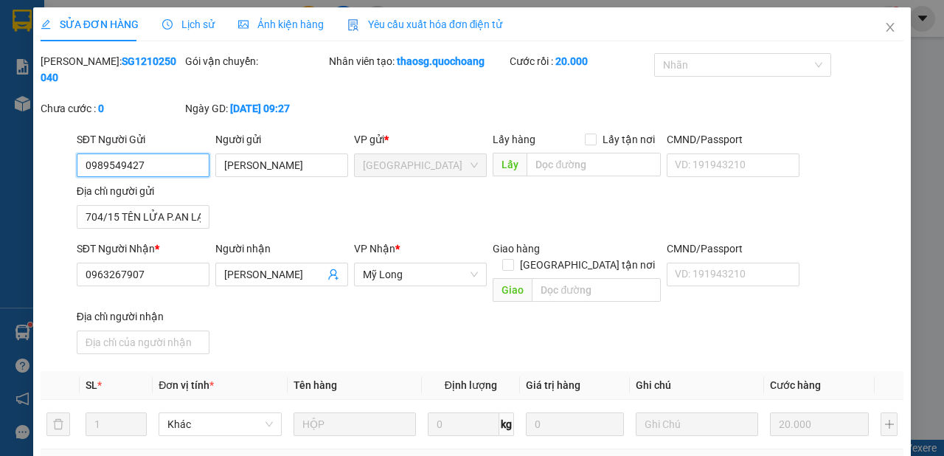
type input "0989549427"
type input "[PERSON_NAME]"
type input "704/15 TÊN LỬA P.AN LẠC BÌNH TÂN"
type input "0963267907"
type input "[PERSON_NAME]"
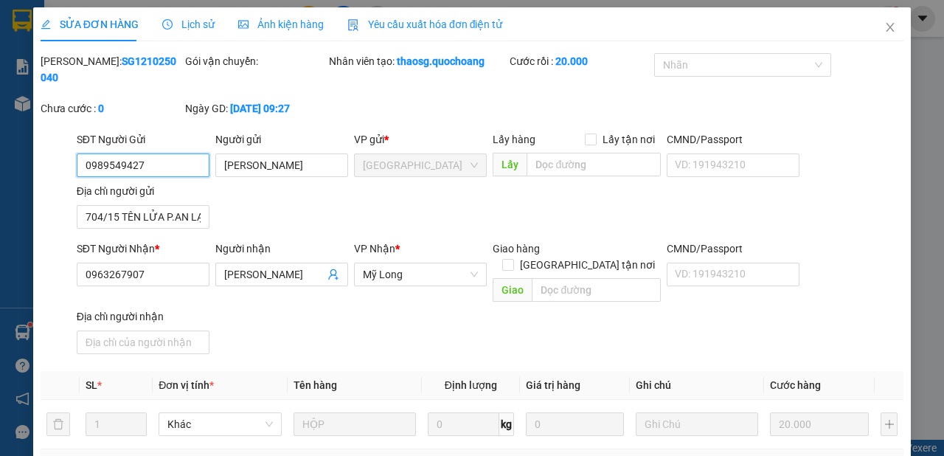
type input "20.000"
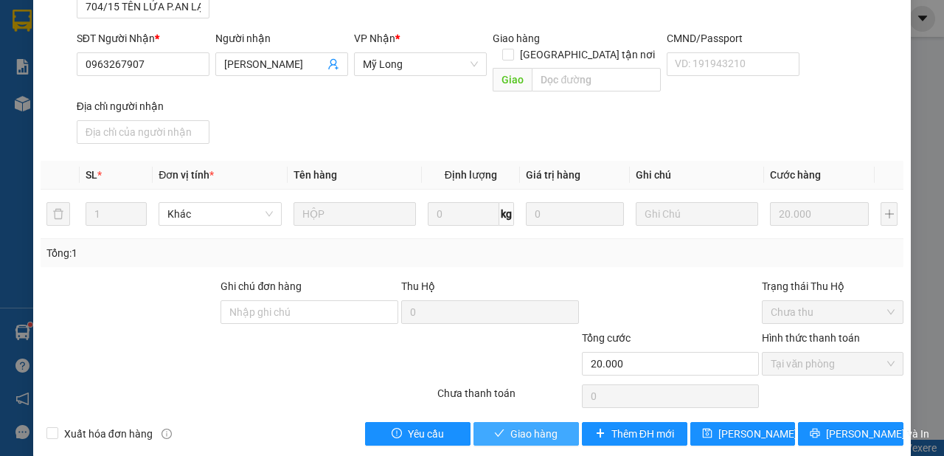
click at [510, 425] on span "Giao hàng" at bounding box center [533, 433] width 47 height 16
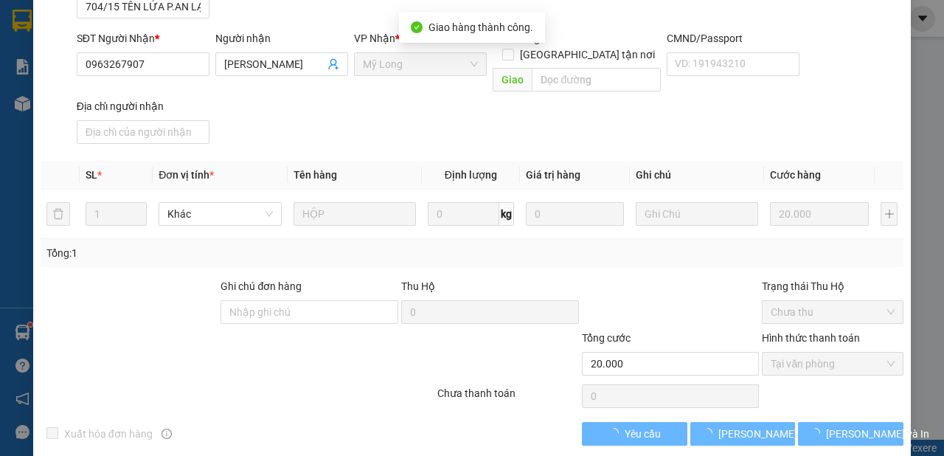
scroll to position [0, 0]
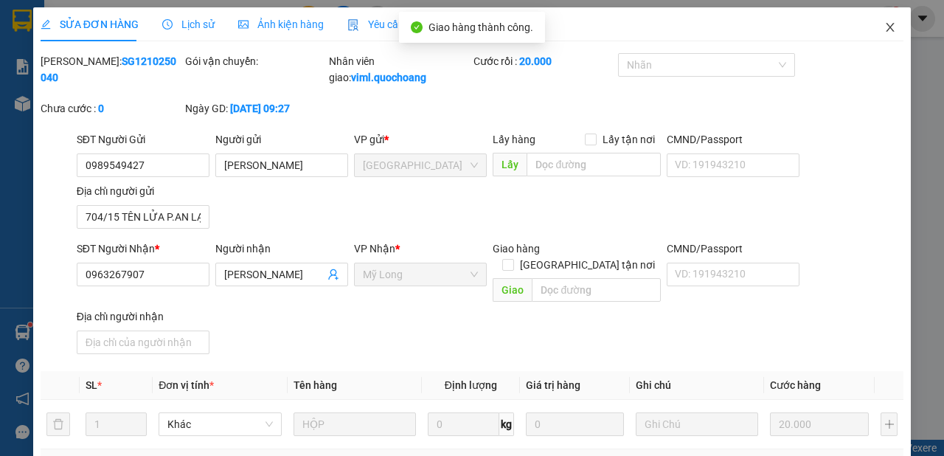
click at [885, 28] on icon "close" at bounding box center [890, 27] width 12 height 12
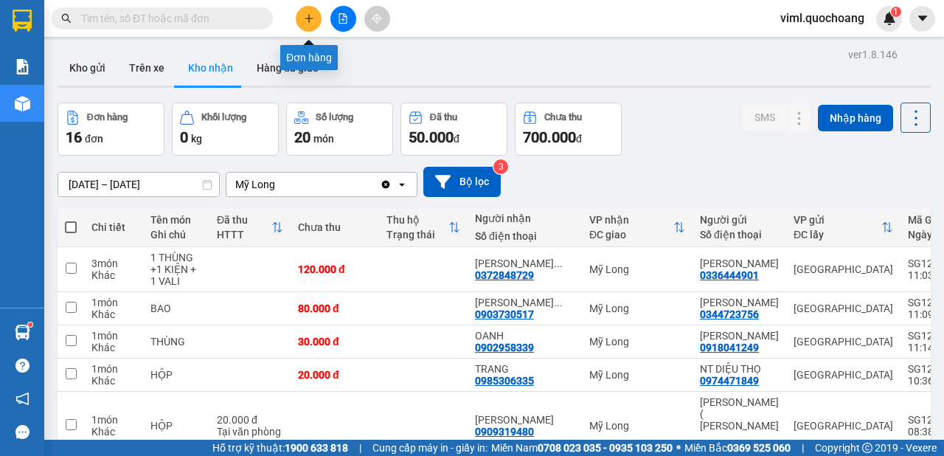
click at [305, 14] on icon "plus" at bounding box center [309, 18] width 10 height 10
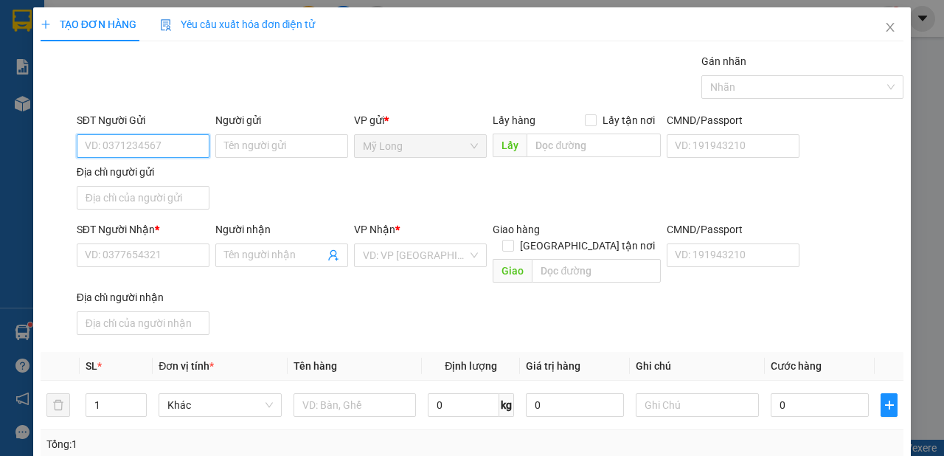
click at [166, 150] on input "SĐT Người Gửi" at bounding box center [143, 146] width 133 height 24
type input "0987338349"
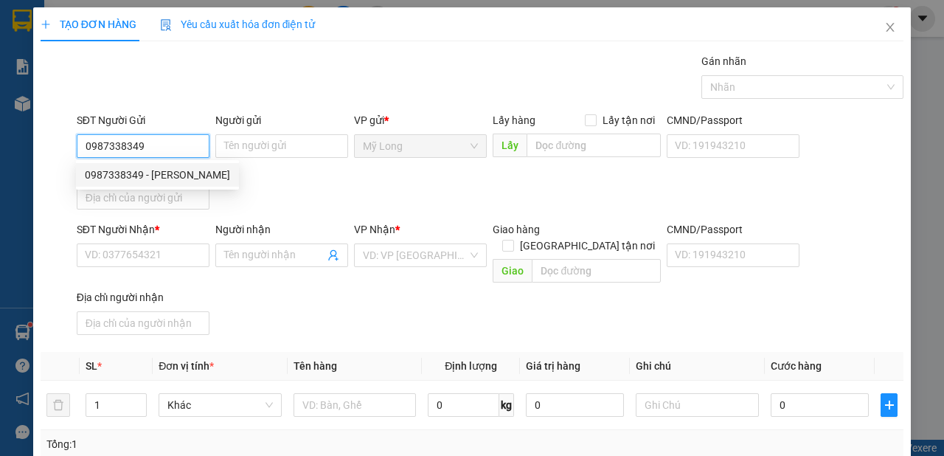
click at [172, 174] on div "0987338349 - [PERSON_NAME]" at bounding box center [157, 175] width 145 height 16
type input "[PERSON_NAME]"
type input "0987338349"
click at [163, 206] on input "Địa chỉ người gửi" at bounding box center [143, 198] width 133 height 24
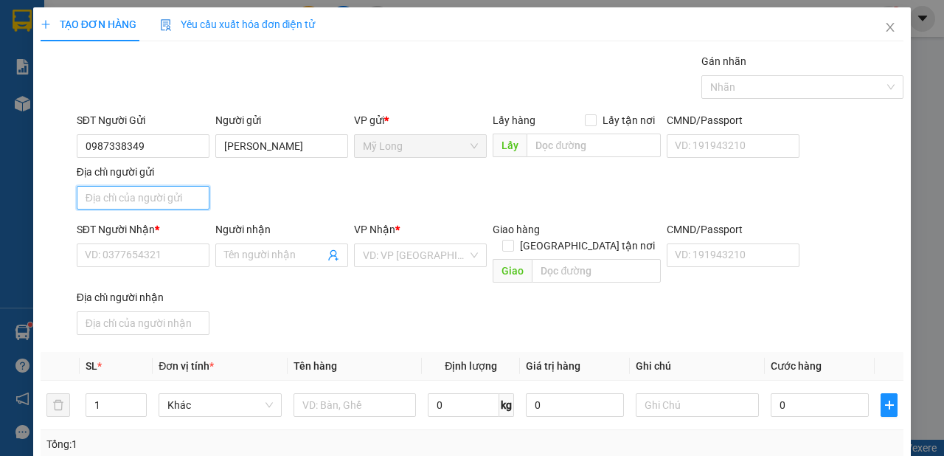
type input "A"
type input "Â"
type input "ẤP 2 [GEOGRAPHIC_DATA]"
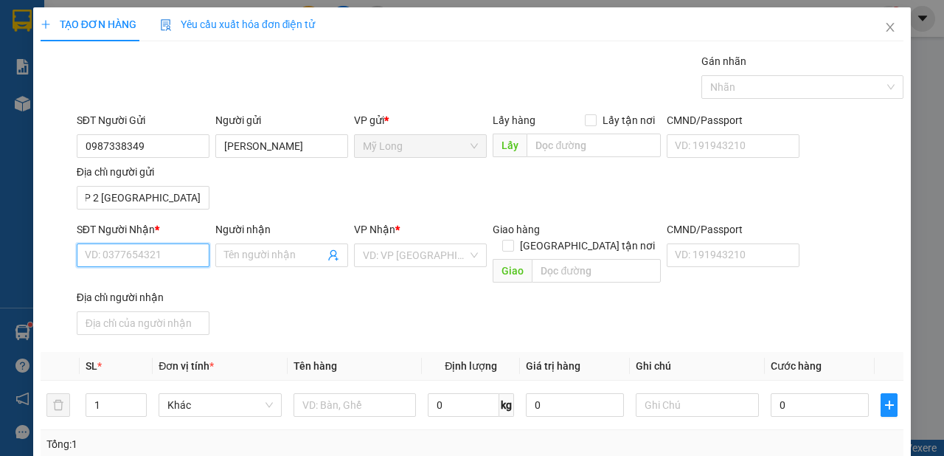
drag, startPoint x: 130, startPoint y: 251, endPoint x: 136, endPoint y: 243, distance: 10.5
click at [131, 251] on input "SĐT Người Nhận *" at bounding box center [143, 255] width 133 height 24
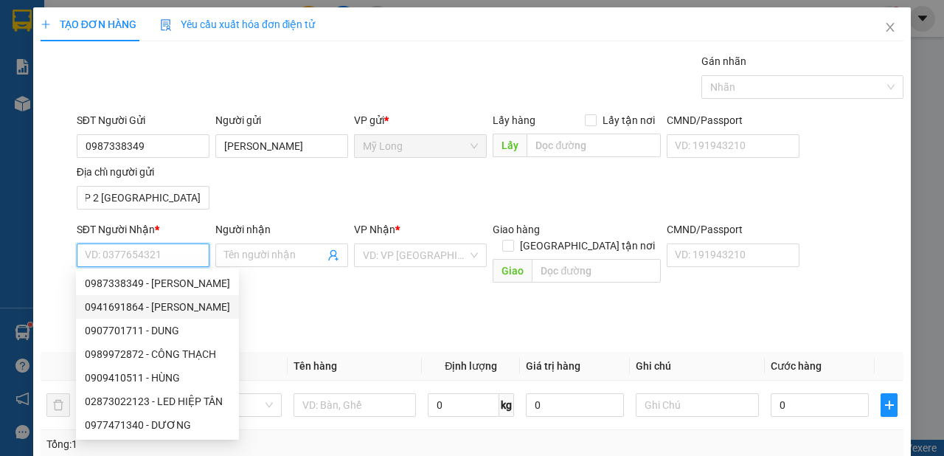
click at [213, 315] on div "0941691864 - [PERSON_NAME]" at bounding box center [157, 307] width 163 height 24
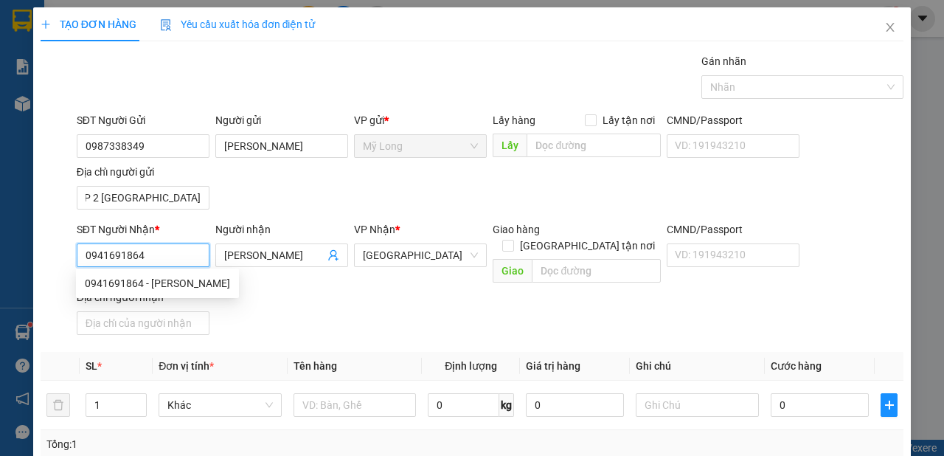
type input "0941691864"
type input "[PERSON_NAME]"
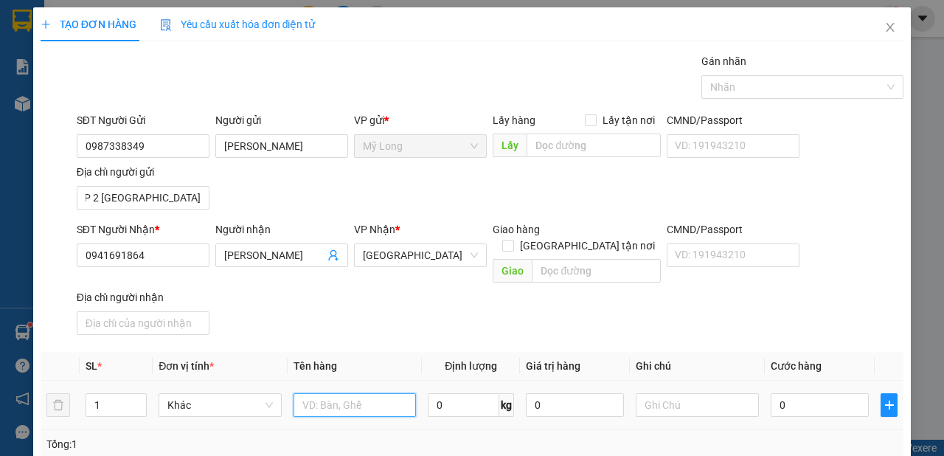
click at [359, 395] on input "text" at bounding box center [354, 405] width 123 height 24
type input "H"
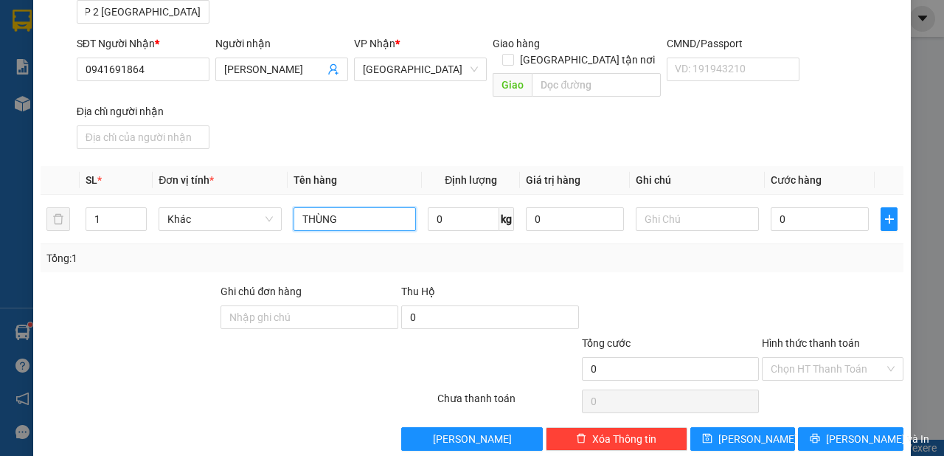
scroll to position [190, 0]
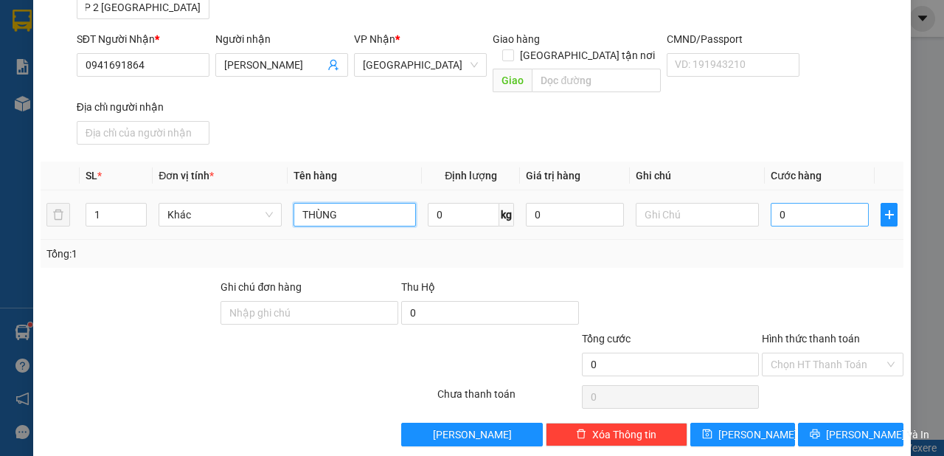
type input "THÙNG"
click at [831, 203] on input "0" at bounding box center [820, 215] width 98 height 24
type input "4"
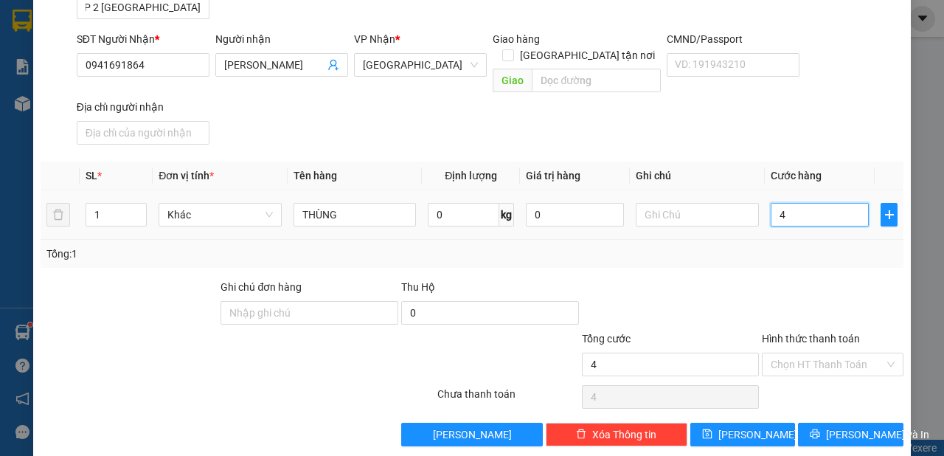
type input "40"
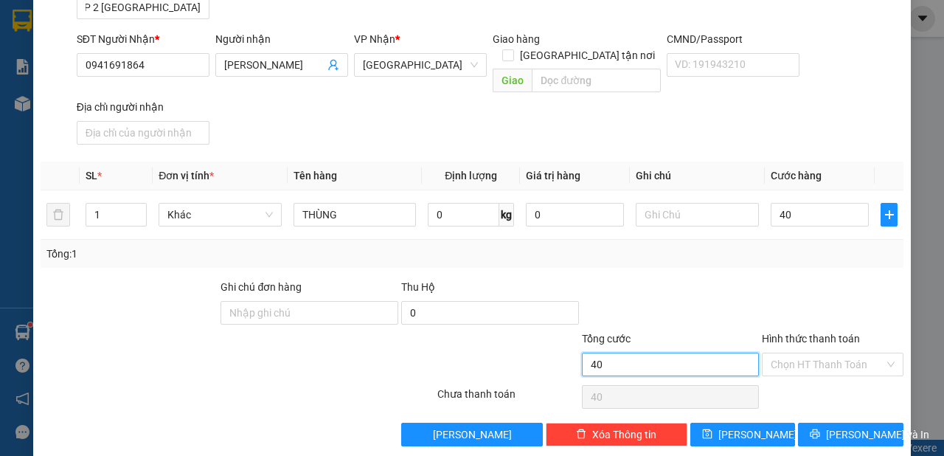
type input "40.000"
click at [717, 352] on input "40.000" at bounding box center [671, 364] width 178 height 24
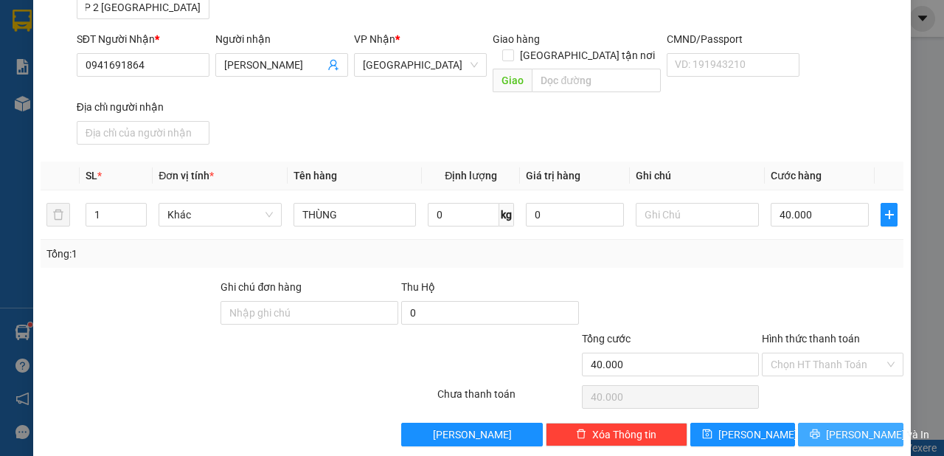
click at [827, 422] on button "[PERSON_NAME] và In" at bounding box center [850, 434] width 105 height 24
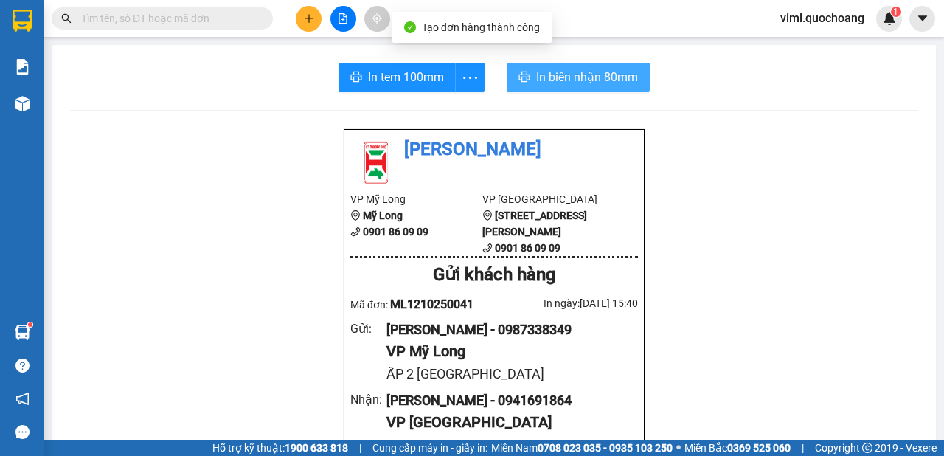
click at [555, 76] on span "In biên nhận 80mm" at bounding box center [587, 77] width 102 height 18
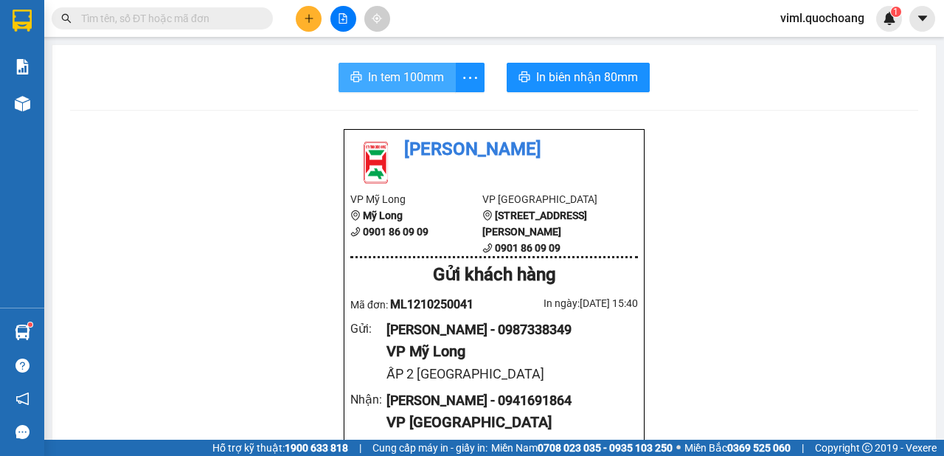
click at [392, 75] on span "In tem 100mm" at bounding box center [406, 77] width 76 height 18
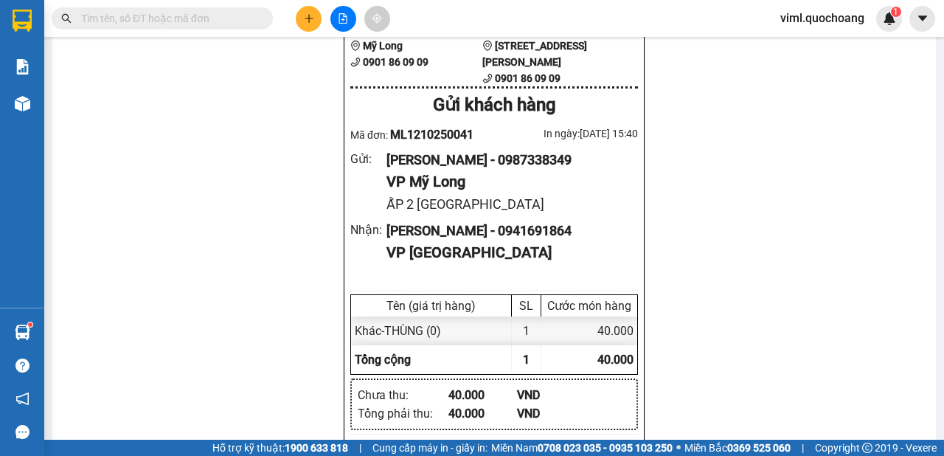
scroll to position [248, 0]
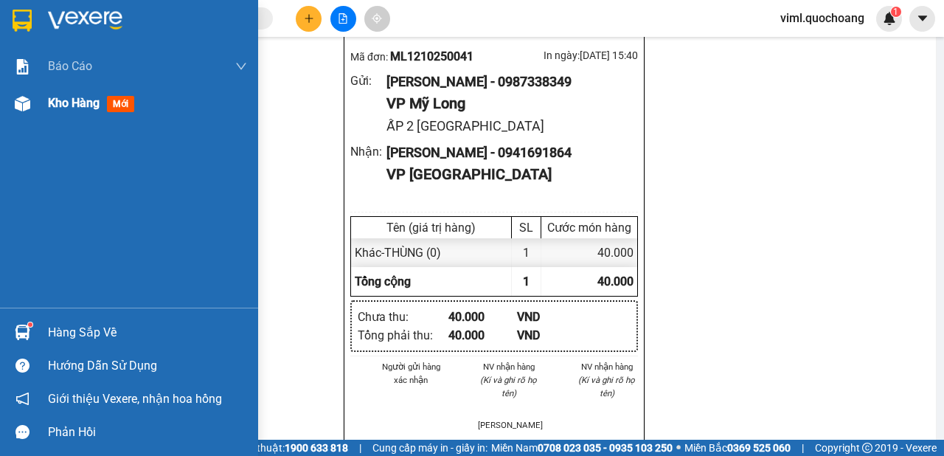
click at [30, 98] on div at bounding box center [23, 104] width 26 height 26
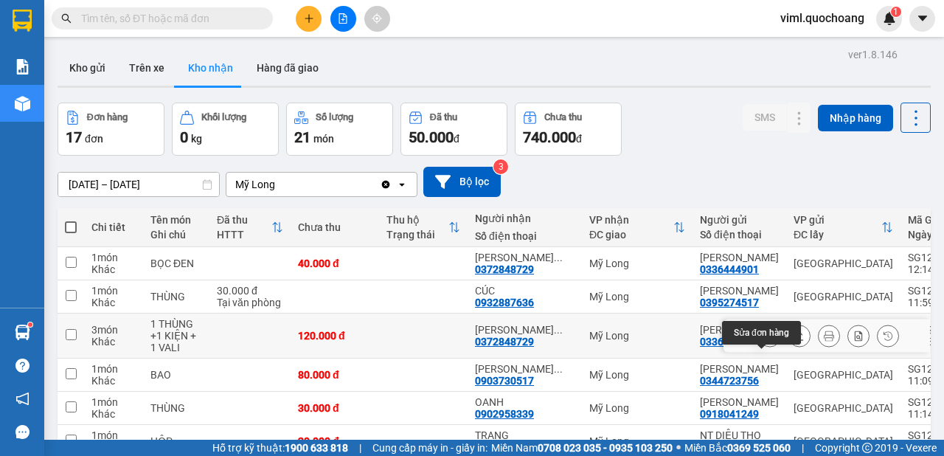
click at [765, 341] on icon at bounding box center [770, 335] width 10 height 10
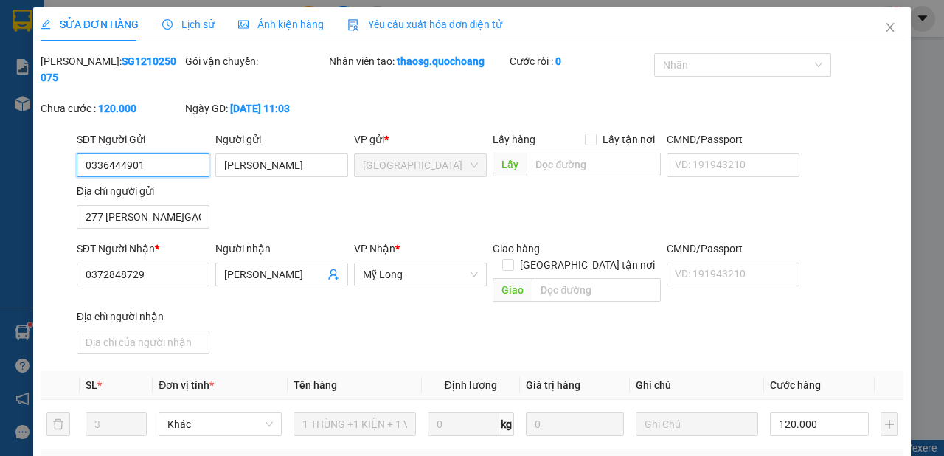
type input "0336444901"
type input "[PERSON_NAME]"
type input "277 [PERSON_NAME]GẠCH ÔNG QUẬN 8"
type input "0372848729"
type input "[PERSON_NAME]"
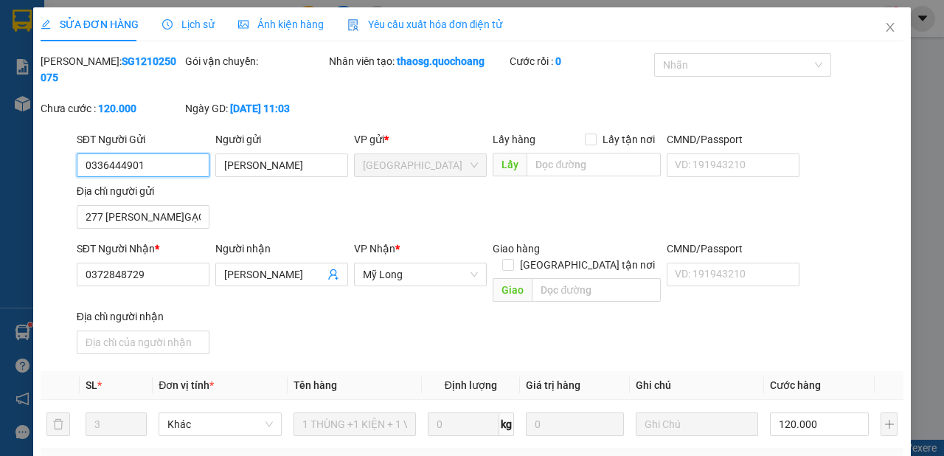
type input "120.000"
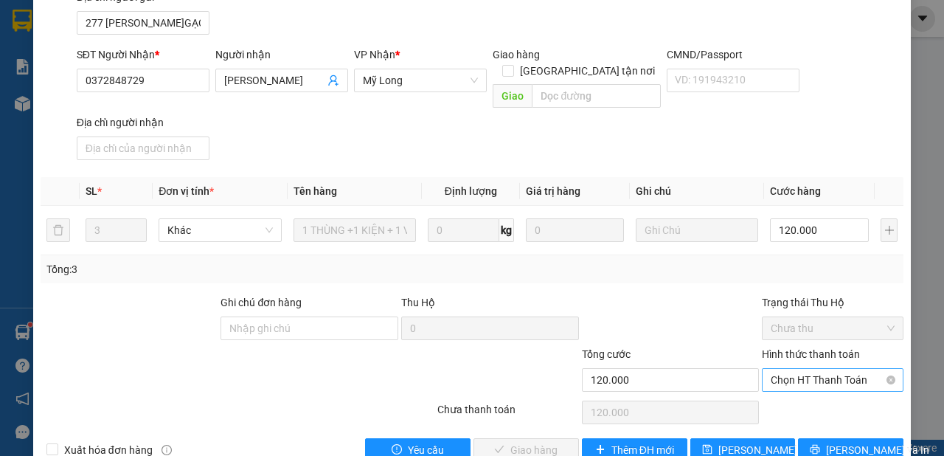
click at [774, 369] on span "Chọn HT Thanh Toán" at bounding box center [833, 380] width 124 height 22
drag, startPoint x: 770, startPoint y: 380, endPoint x: 661, endPoint y: 408, distance: 111.9
click at [768, 381] on div "Tại văn phòng" at bounding box center [825, 391] width 140 height 24
type input "0"
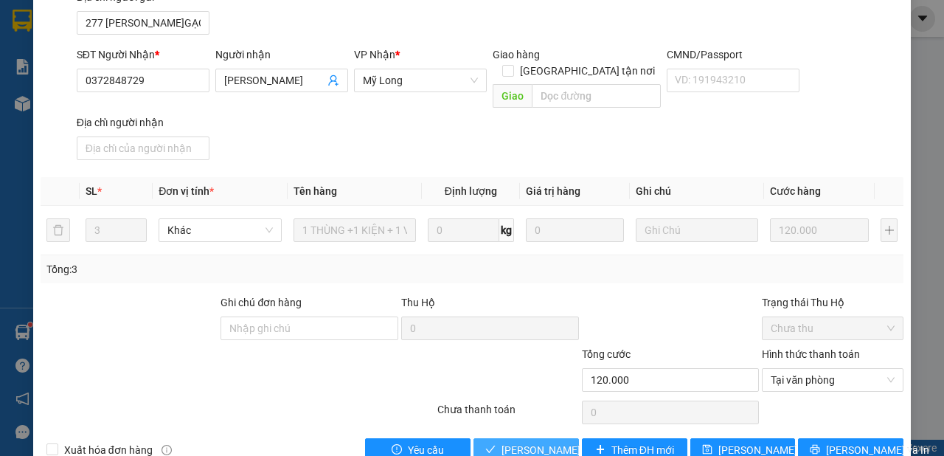
drag, startPoint x: 546, startPoint y: 430, endPoint x: 575, endPoint y: 396, distance: 44.5
click at [546, 442] on span "[PERSON_NAME] và Giao hàng" at bounding box center [572, 450] width 142 height 16
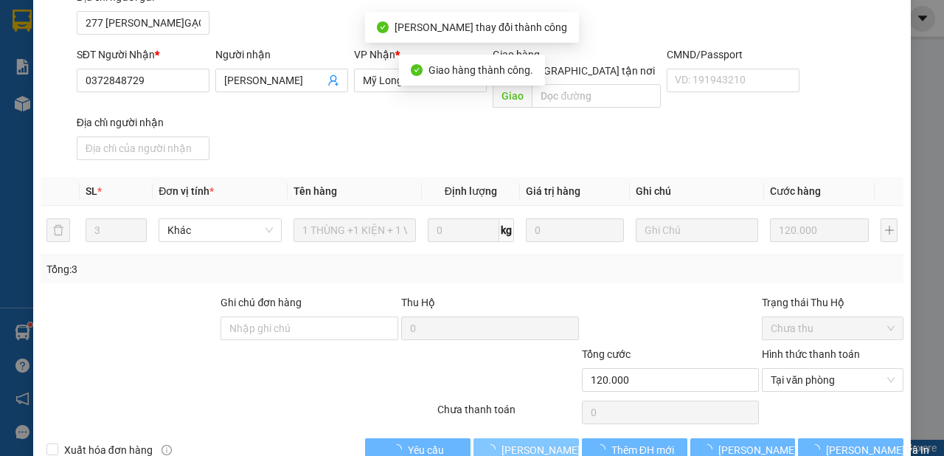
scroll to position [0, 0]
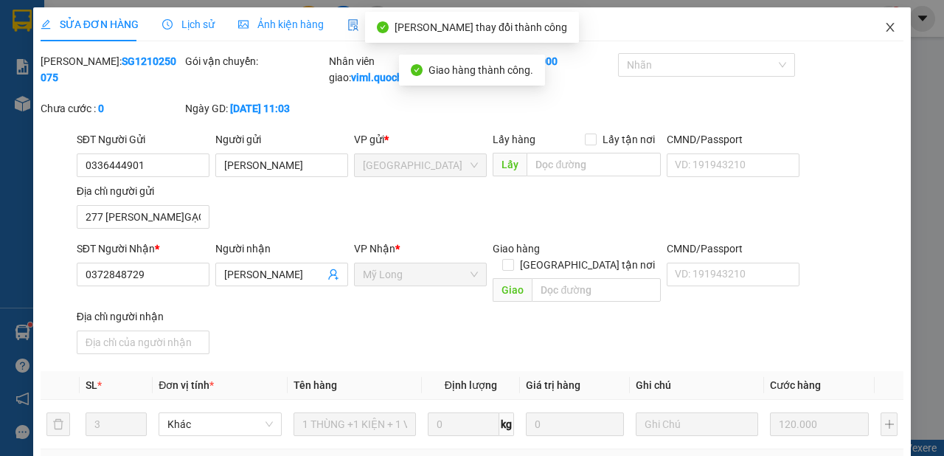
click at [884, 24] on icon "close" at bounding box center [890, 27] width 12 height 12
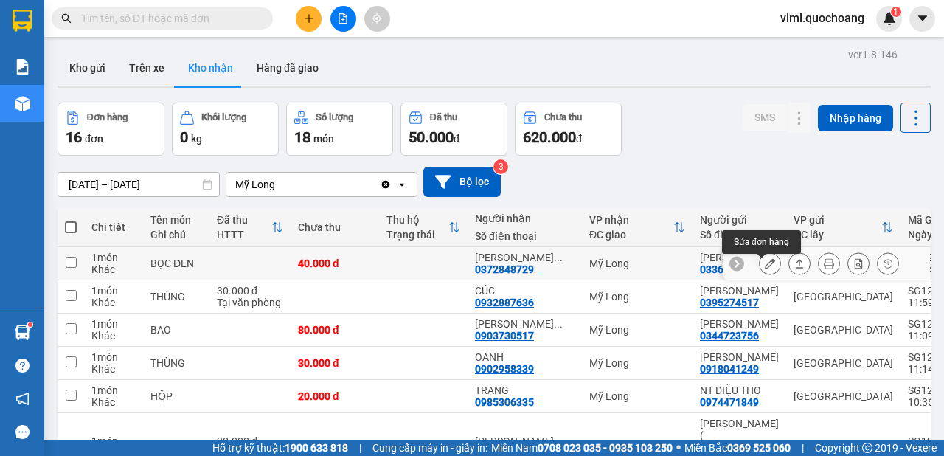
click at [768, 269] on button at bounding box center [769, 264] width 21 height 26
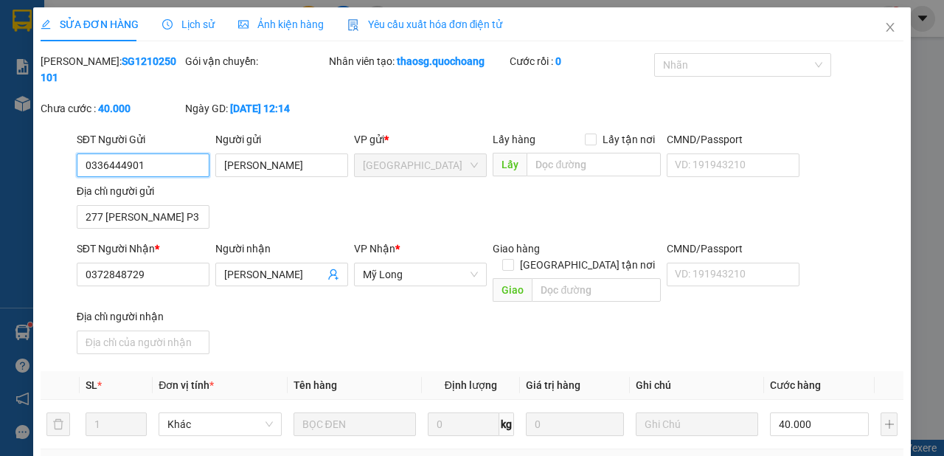
type input "0336444901"
type input "[PERSON_NAME]"
type input "277 [PERSON_NAME] P3 QUẬN 8 HCM"
type input "0372848729"
type input "[PERSON_NAME]"
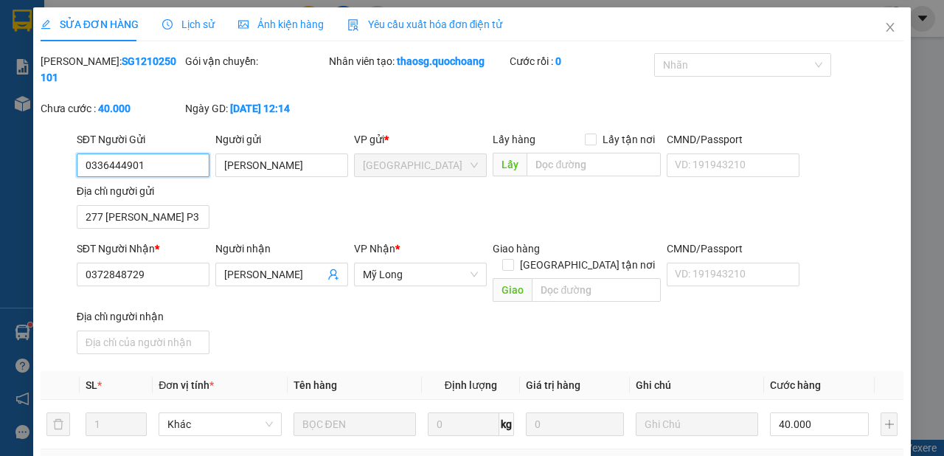
type input "40.000"
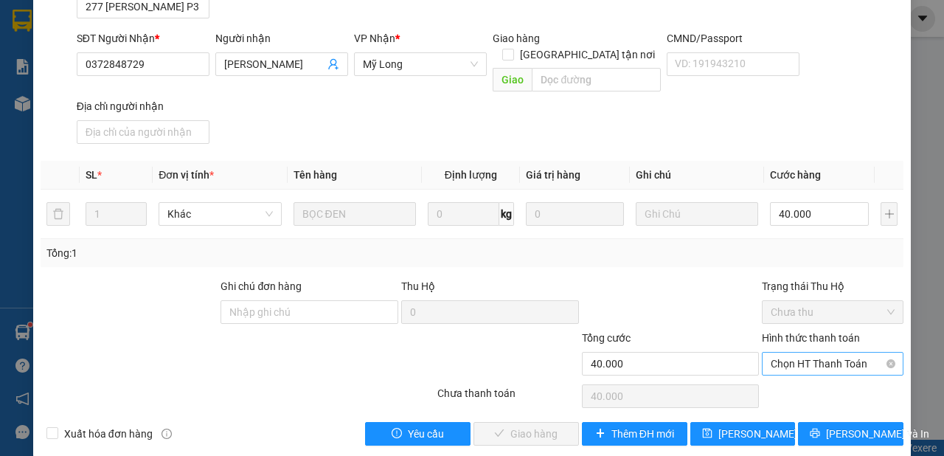
click at [785, 352] on span "Chọn HT Thanh Toán" at bounding box center [833, 363] width 124 height 22
drag, startPoint x: 776, startPoint y: 369, endPoint x: 732, endPoint y: 364, distance: 44.5
click at [775, 369] on div "Tại văn phòng" at bounding box center [825, 374] width 122 height 16
type input "0"
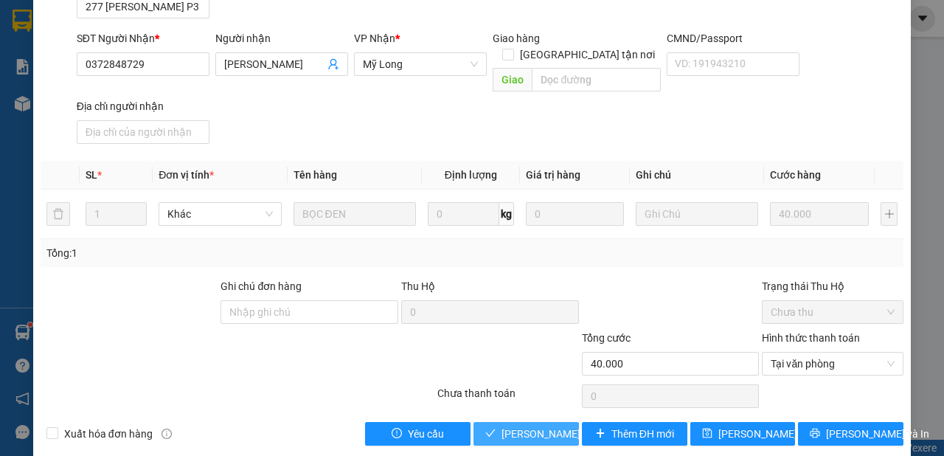
click at [561, 422] on button "[PERSON_NAME] và Giao hàng" at bounding box center [525, 434] width 105 height 24
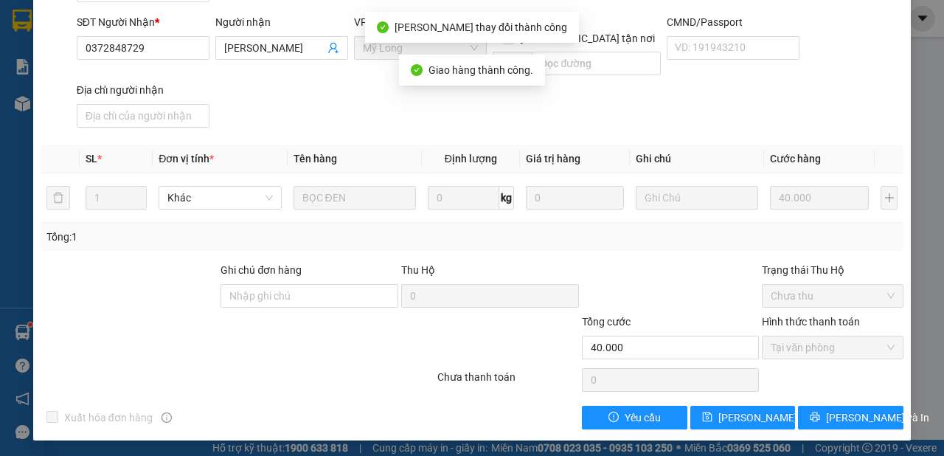
scroll to position [0, 0]
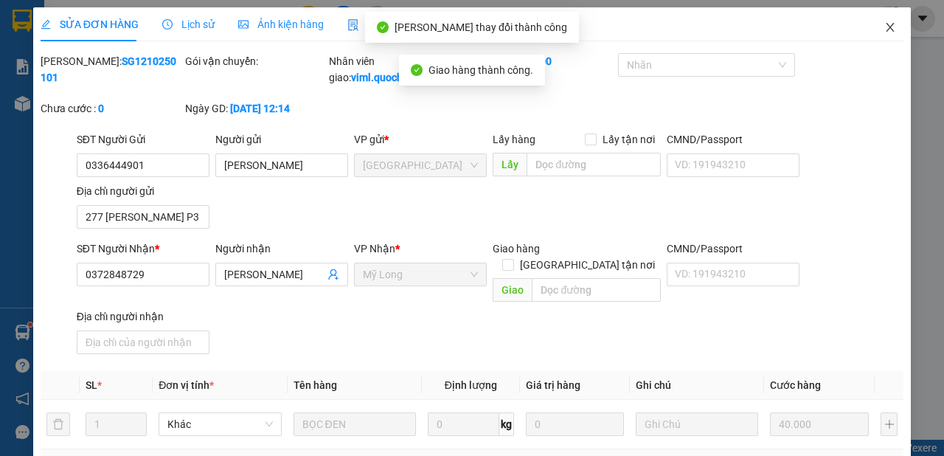
click at [884, 24] on icon "close" at bounding box center [890, 27] width 12 height 12
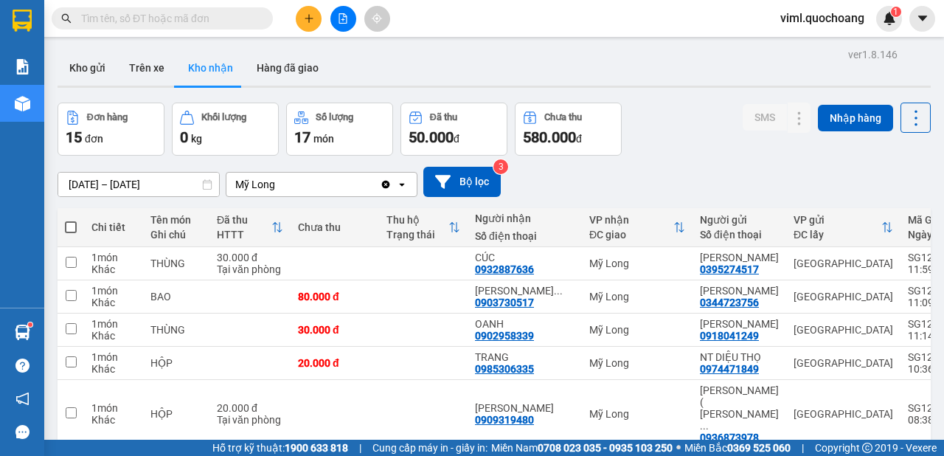
click at [299, 21] on button at bounding box center [309, 19] width 26 height 26
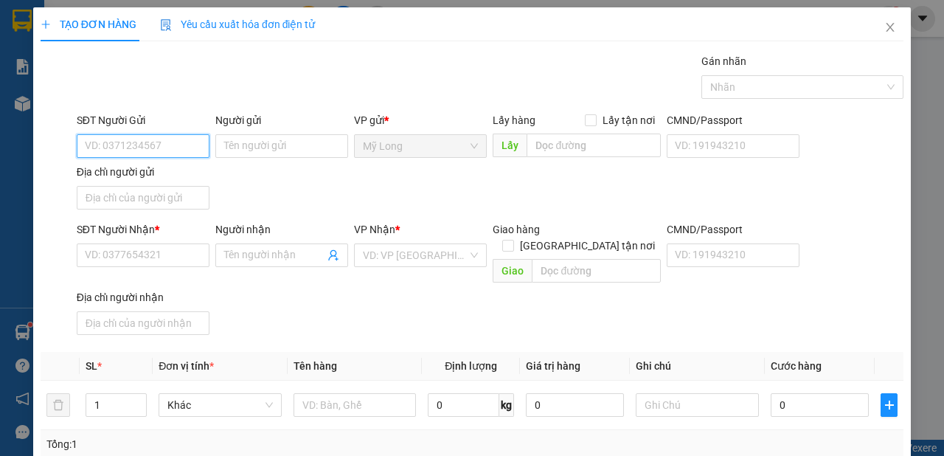
click at [152, 141] on input "SĐT Người Gửi" at bounding box center [143, 146] width 133 height 24
type input "0939376299"
click at [220, 170] on div "0939376299 - [PERSON_NAME]" at bounding box center [157, 175] width 163 height 24
type input "[PERSON_NAME]"
type input "0939376299"
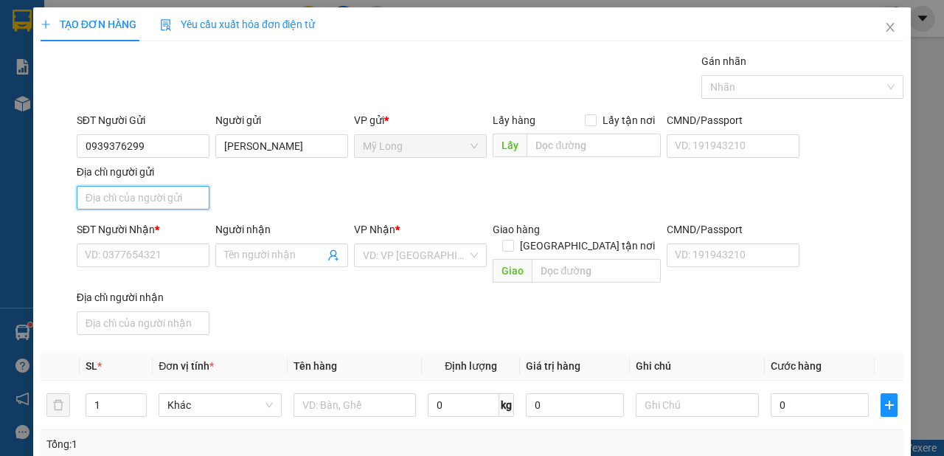
click at [173, 201] on input "Địa chỉ người gửi" at bounding box center [143, 198] width 133 height 24
type input "A"
type input "Á"
type input "A"
type input "Â"
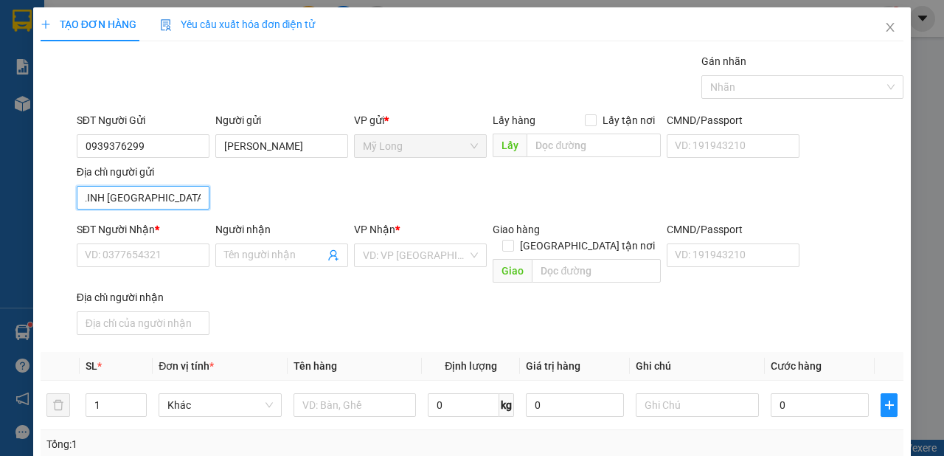
scroll to position [0, 55]
type input "ẤP BÌNH LINH [GEOGRAPHIC_DATA]"
drag, startPoint x: 141, startPoint y: 266, endPoint x: 147, endPoint y: 260, distance: 8.3
click at [141, 265] on div "SĐT Người Nhận * VD: 0377654321" at bounding box center [143, 247] width 133 height 52
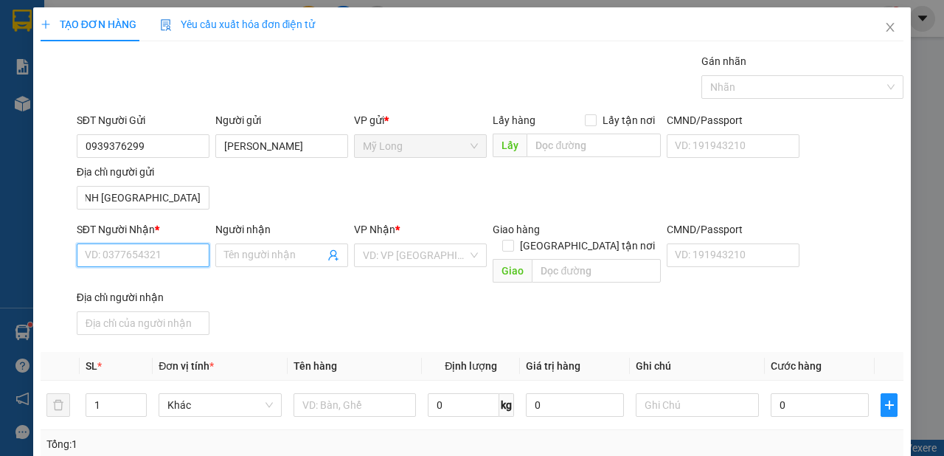
click at [153, 252] on input "SĐT Người Nhận *" at bounding box center [143, 255] width 133 height 24
type input "0939309085"
click at [170, 284] on div "0939309085 - [PERSON_NAME]" at bounding box center [157, 283] width 145 height 16
type input "[PERSON_NAME]"
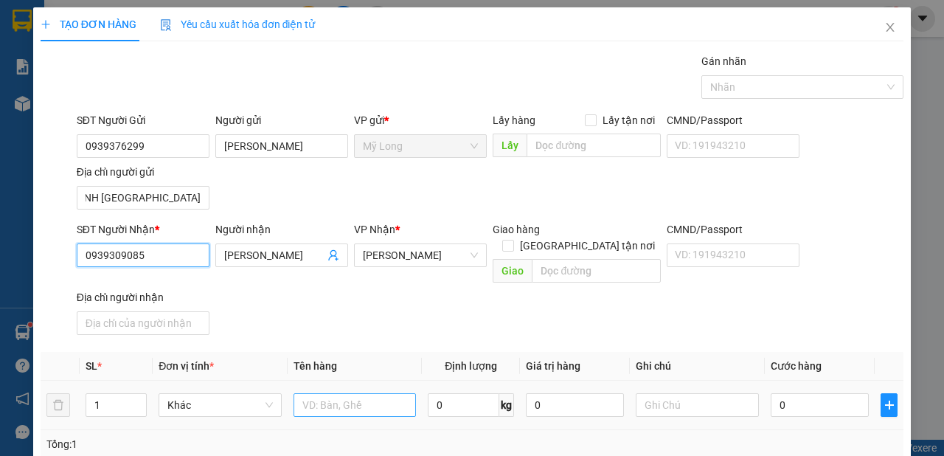
type input "0939309085"
click at [339, 393] on input "text" at bounding box center [354, 405] width 123 height 24
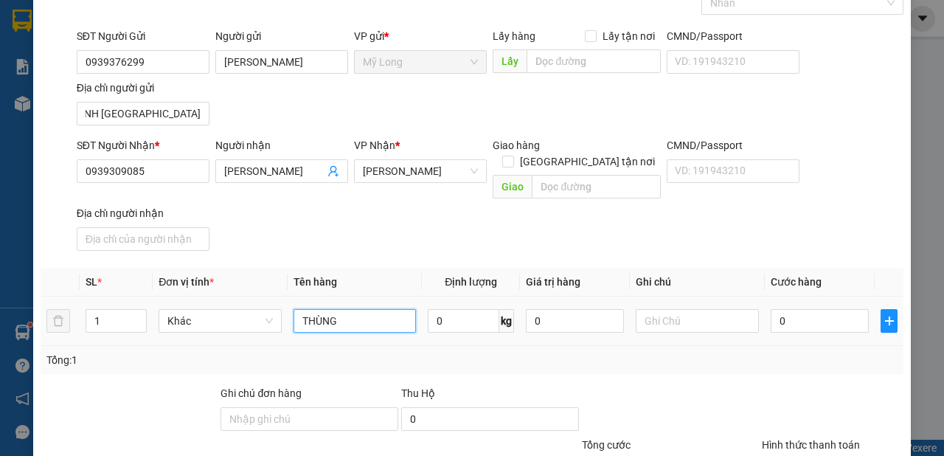
scroll to position [190, 0]
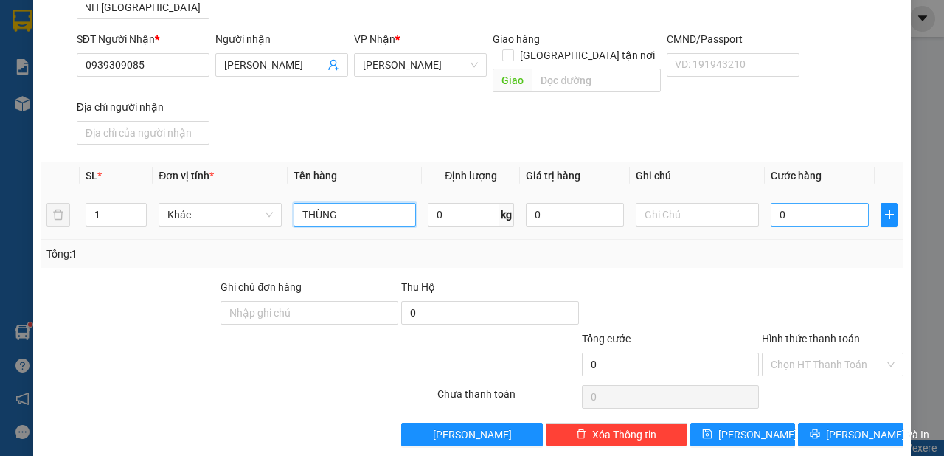
type input "THÙNG"
click at [795, 203] on input "0" at bounding box center [820, 215] width 98 height 24
type input "3"
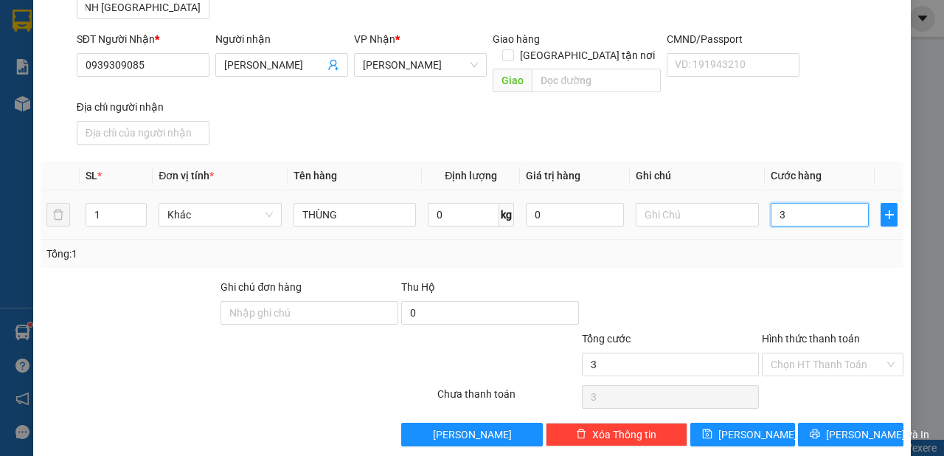
type input "30"
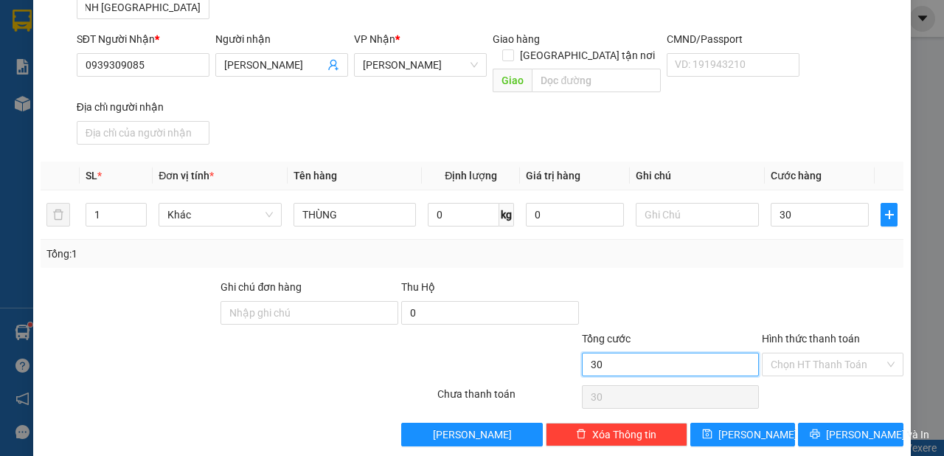
type input "30.000"
click at [661, 352] on input "30.000" at bounding box center [671, 364] width 178 height 24
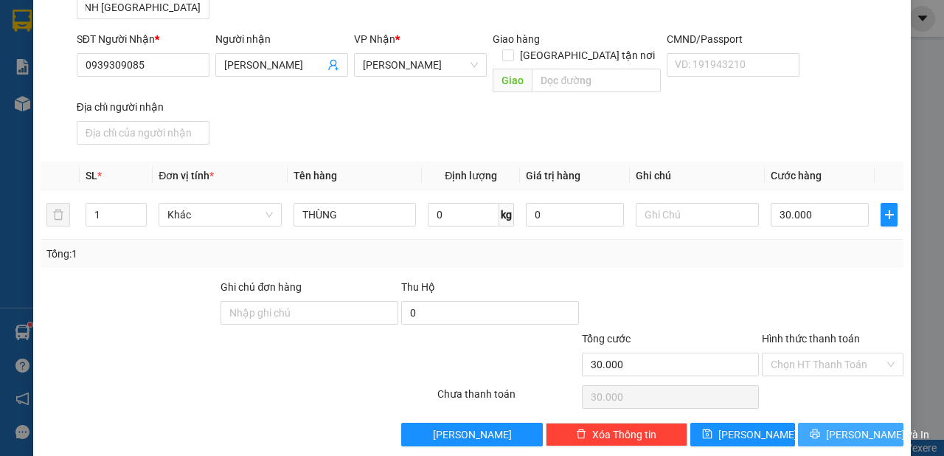
click at [811, 423] on button "[PERSON_NAME] và In" at bounding box center [850, 434] width 105 height 24
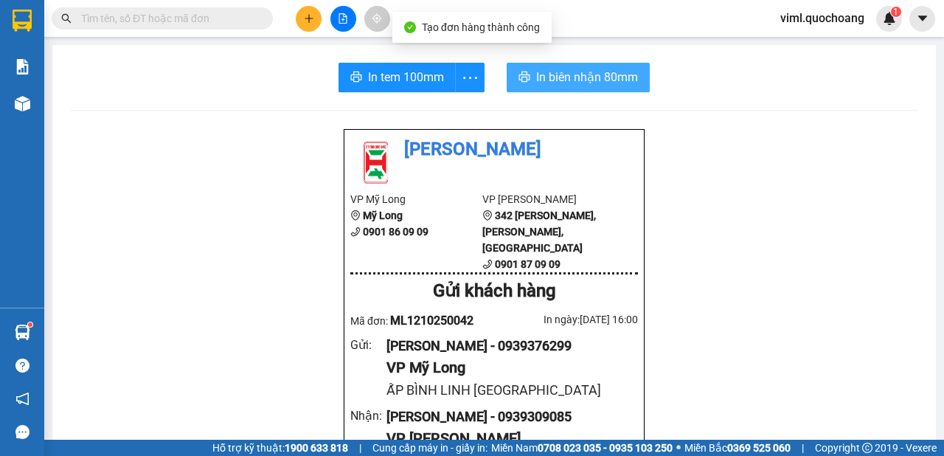
click at [559, 86] on button "In biên nhận 80mm" at bounding box center [578, 77] width 143 height 29
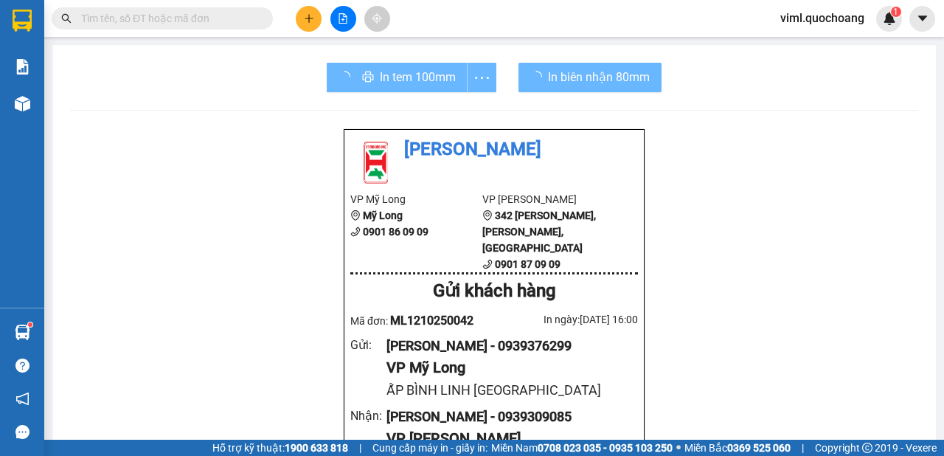
click at [411, 76] on div "In tem 100mm" at bounding box center [412, 77] width 170 height 29
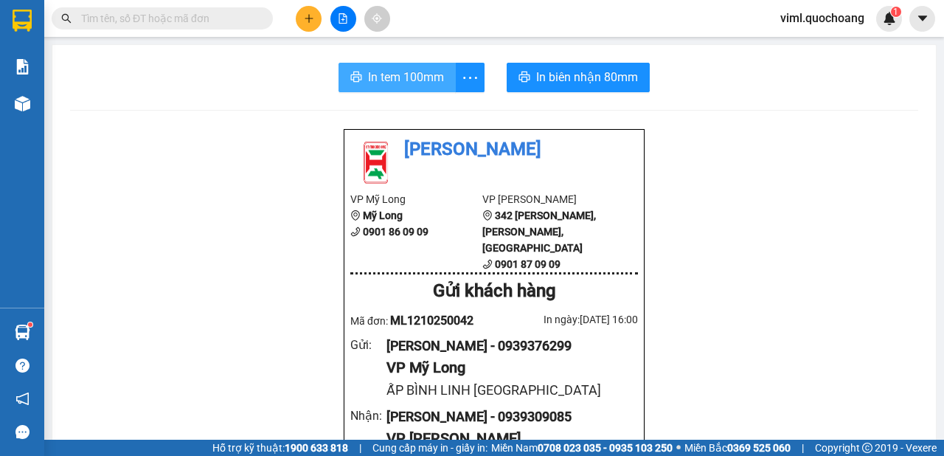
click at [409, 75] on span "In tem 100mm" at bounding box center [406, 77] width 76 height 18
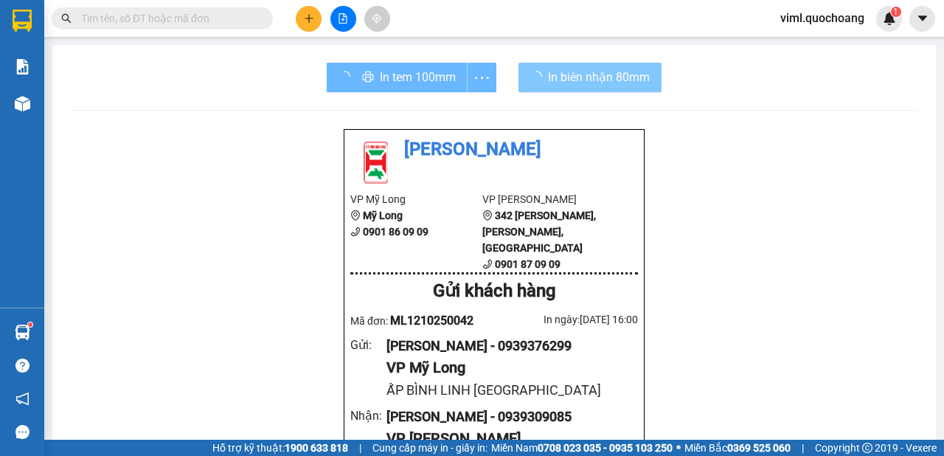
click at [581, 79] on span "In biên nhận 80mm" at bounding box center [599, 77] width 102 height 18
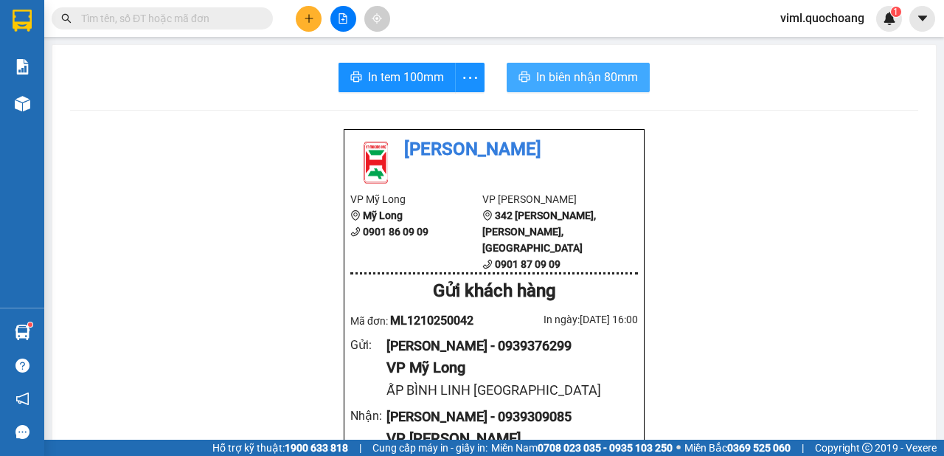
click at [548, 74] on span "In biên nhận 80mm" at bounding box center [587, 77] width 102 height 18
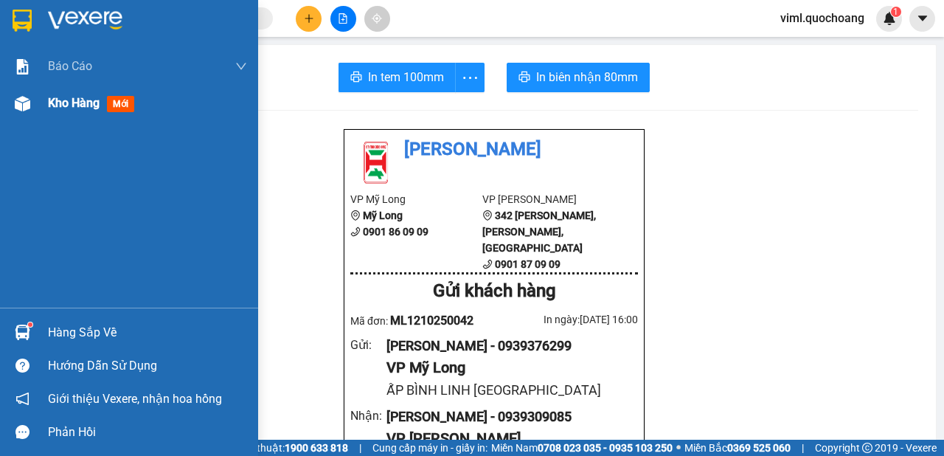
click at [35, 113] on div at bounding box center [23, 104] width 26 height 26
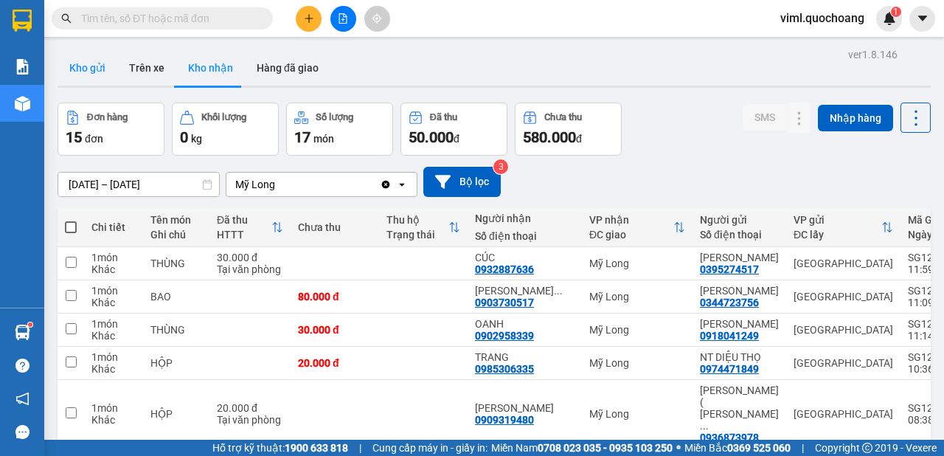
click at [93, 70] on button "Kho gửi" at bounding box center [88, 67] width 60 height 35
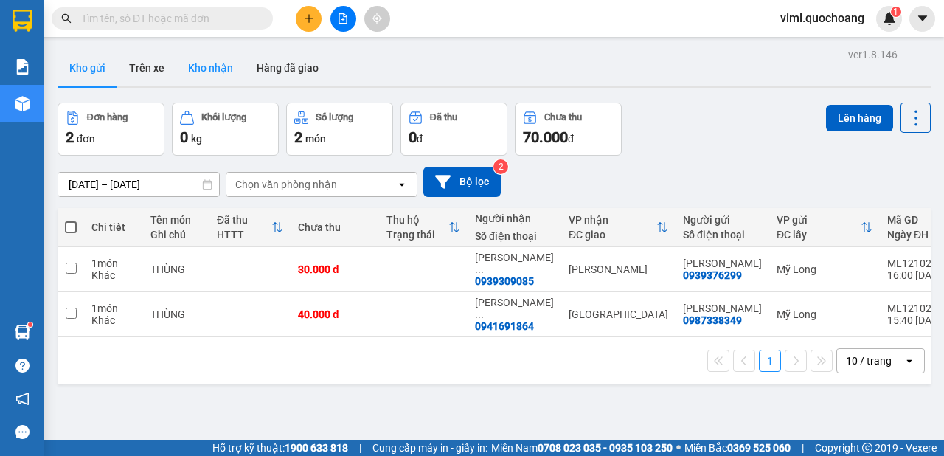
click at [215, 79] on button "Kho nhận" at bounding box center [210, 67] width 69 height 35
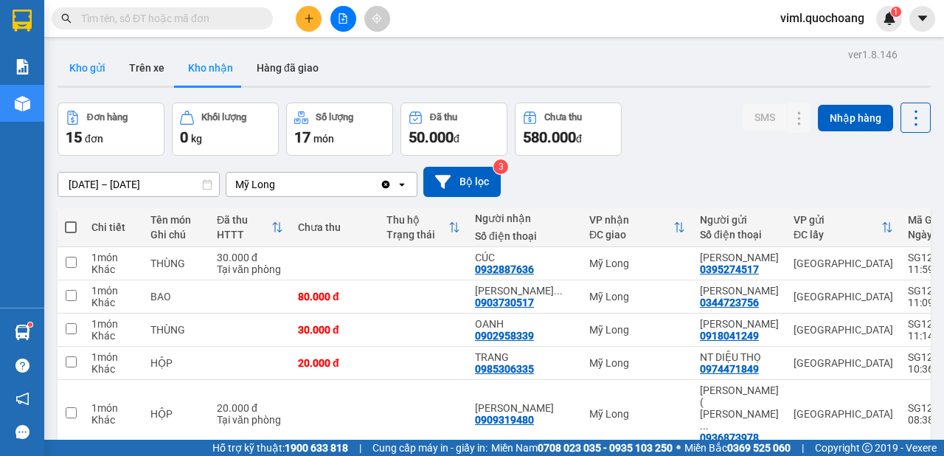
click at [79, 55] on button "Kho gửi" at bounding box center [88, 67] width 60 height 35
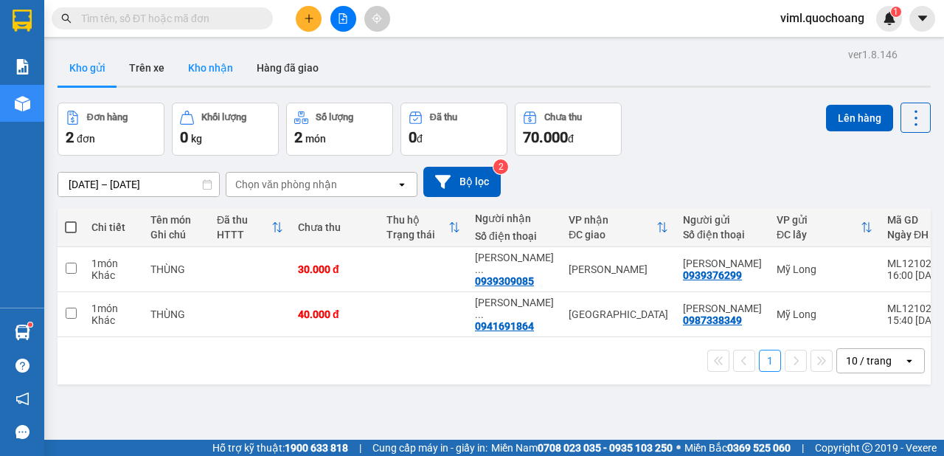
click at [197, 63] on button "Kho nhận" at bounding box center [210, 67] width 69 height 35
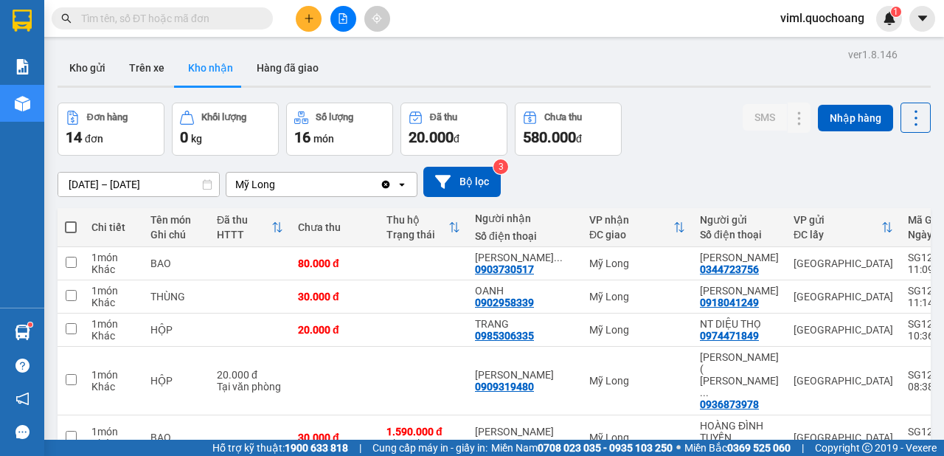
click at [240, 21] on input "text" at bounding box center [168, 18] width 174 height 16
type input "0"
click at [243, 21] on input "text" at bounding box center [168, 18] width 174 height 16
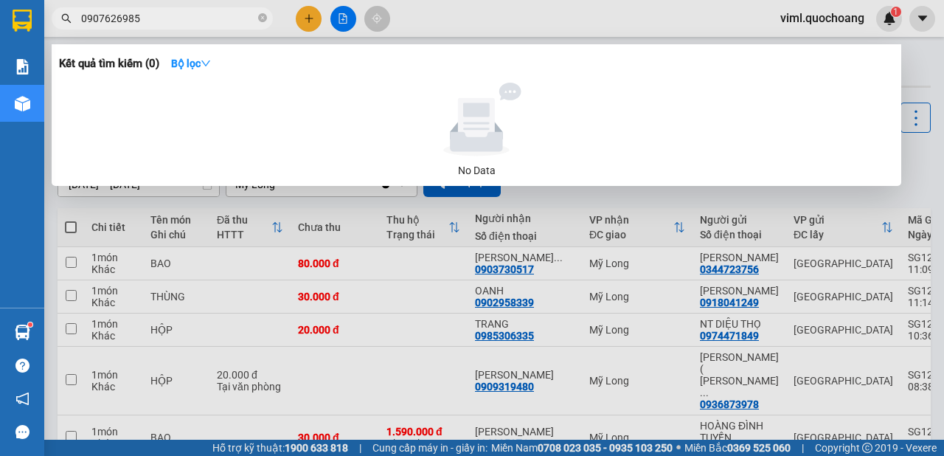
type input "0907626985"
click at [902, 172] on div at bounding box center [472, 228] width 944 height 456
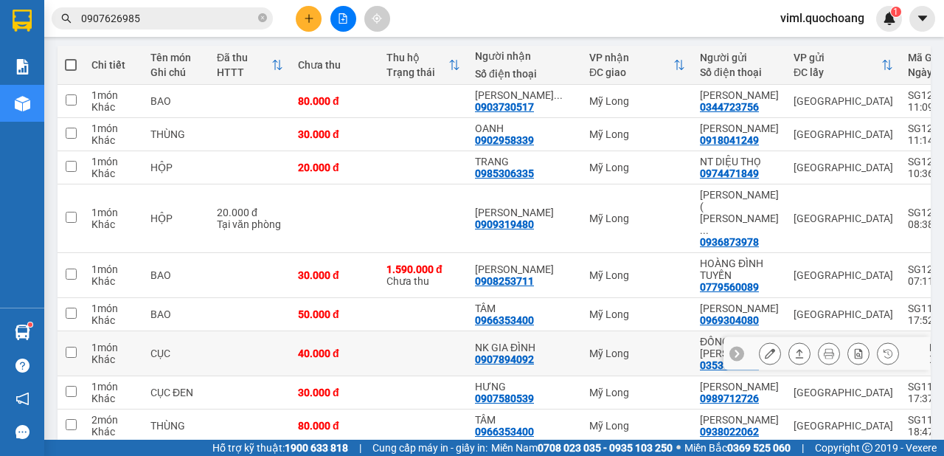
scroll to position [165, 0]
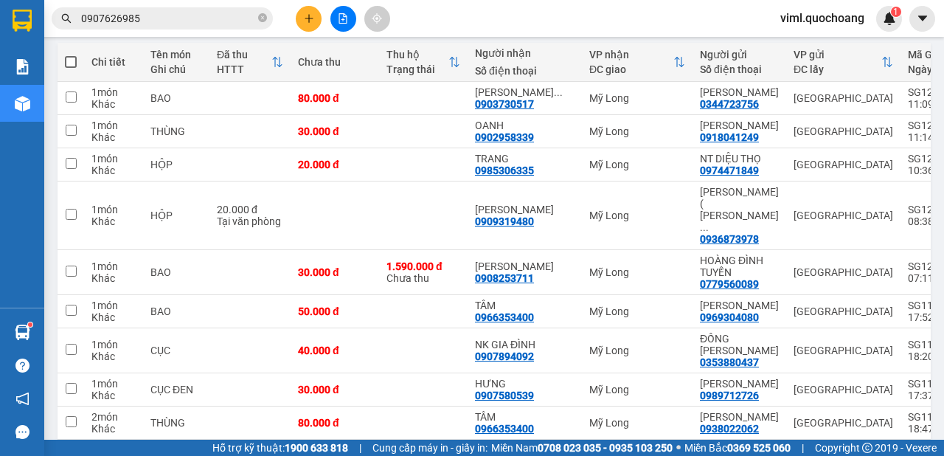
drag, startPoint x: 841, startPoint y: 0, endPoint x: 827, endPoint y: 15, distance: 21.4
click at [837, 5] on div "Kết quả tìm kiếm ( 0 ) Bộ lọc No Data 0907626985 viml.quochoang 1" at bounding box center [472, 18] width 944 height 37
click at [827, 15] on span "viml.quochoang" at bounding box center [822, 18] width 108 height 18
click at [818, 46] on span "Đăng xuất" at bounding box center [830, 46] width 74 height 16
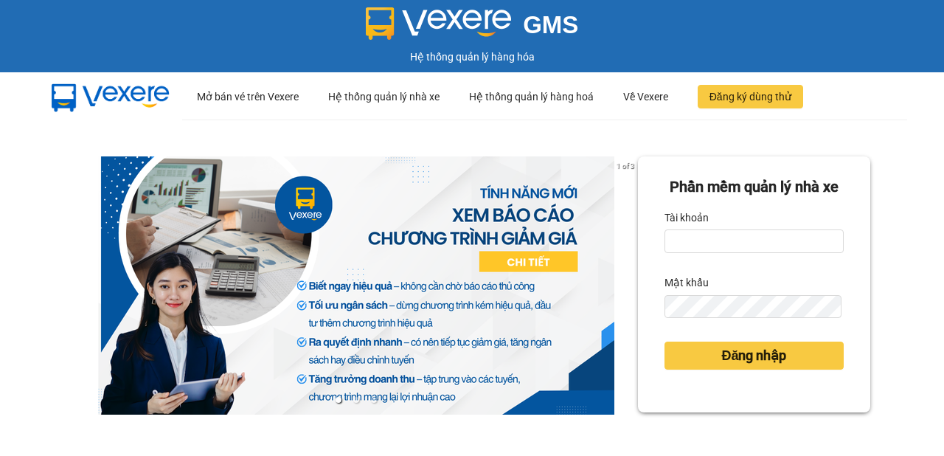
click at [484, 434] on div "1 of 3" at bounding box center [356, 328] width 564 height 344
